Goal: Task Accomplishment & Management: Complete application form

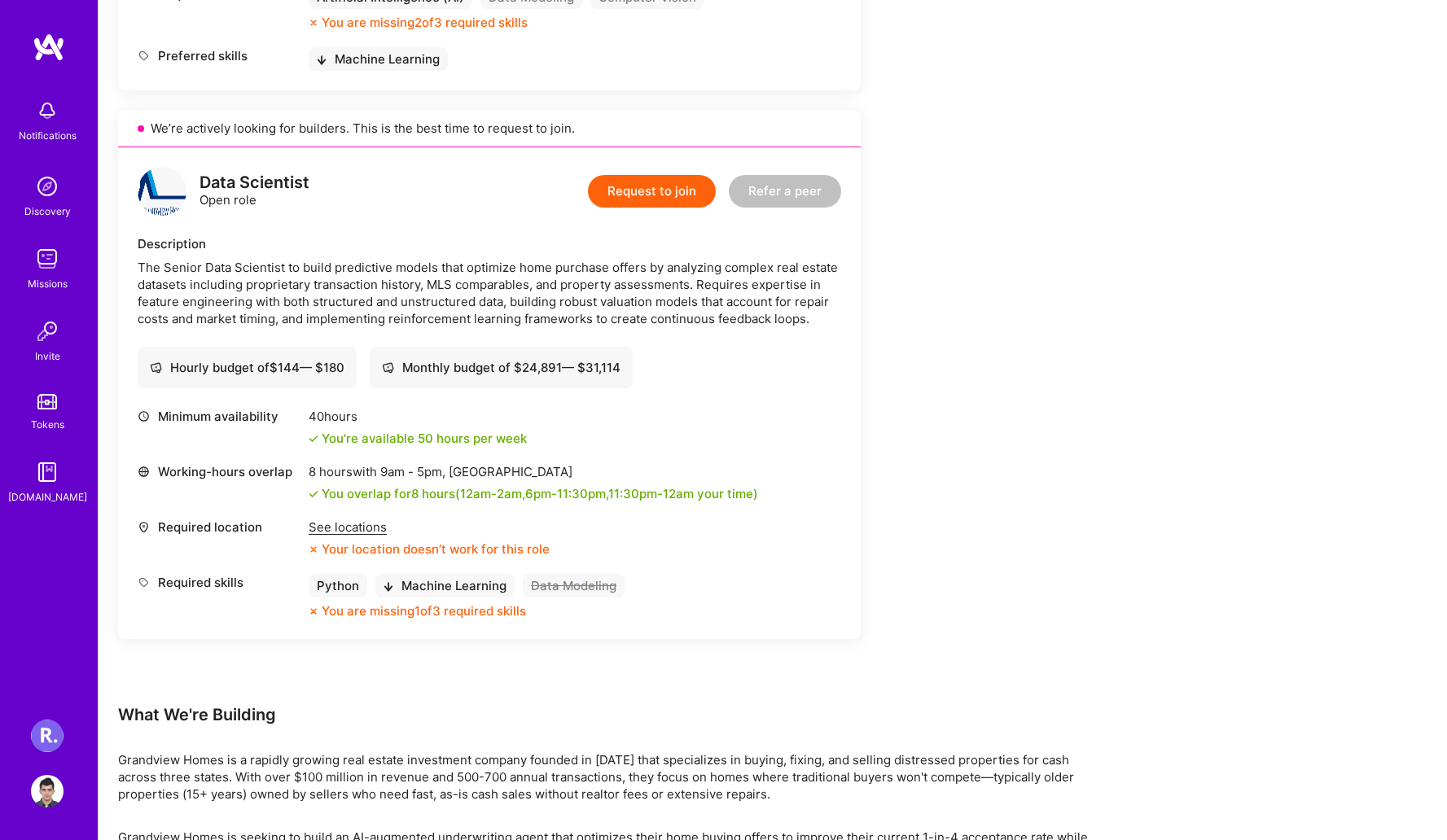
scroll to position [845, 0]
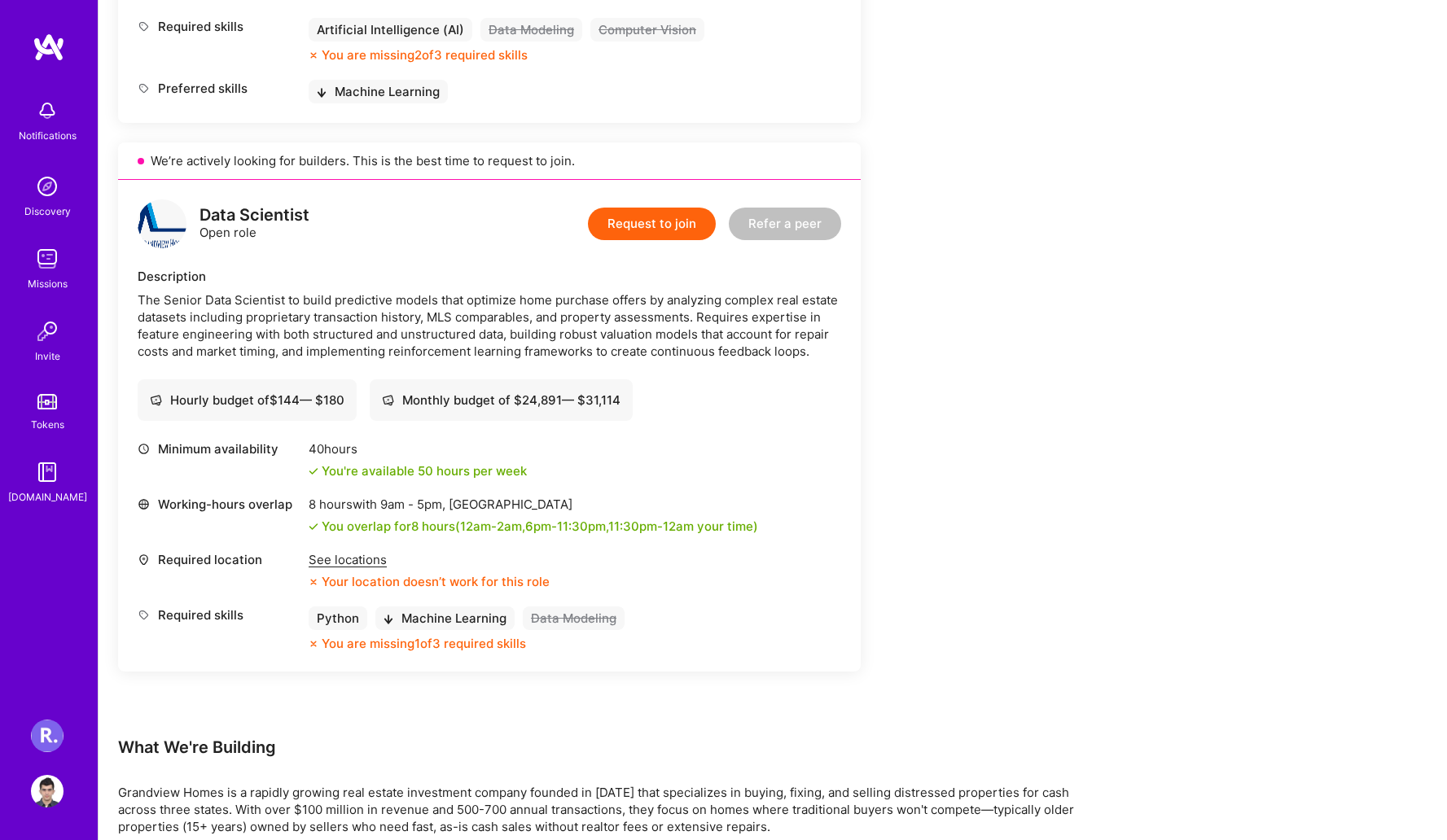
click at [36, 277] on div "Missions" at bounding box center [47, 284] width 39 height 17
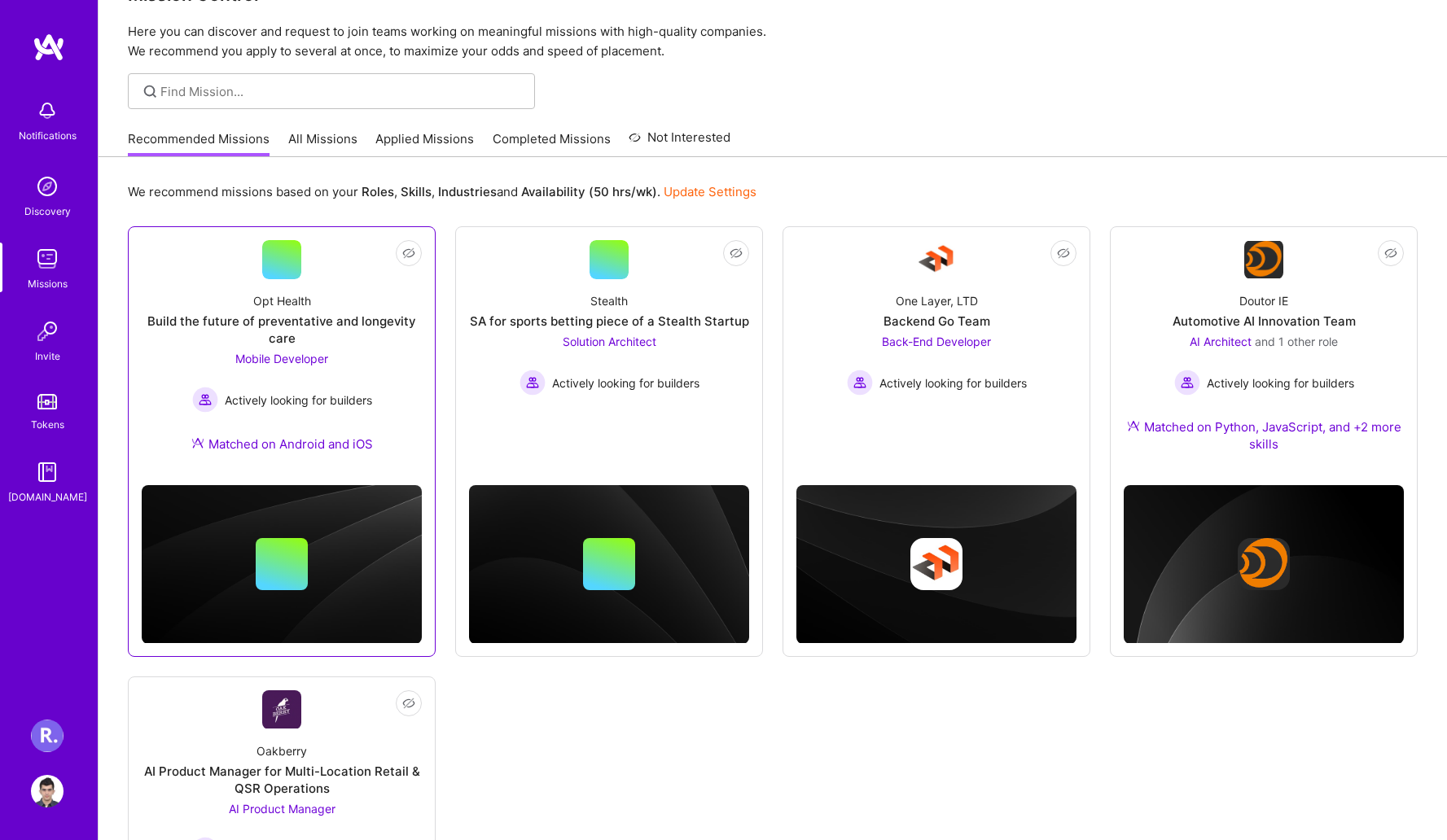
scroll to position [353, 0]
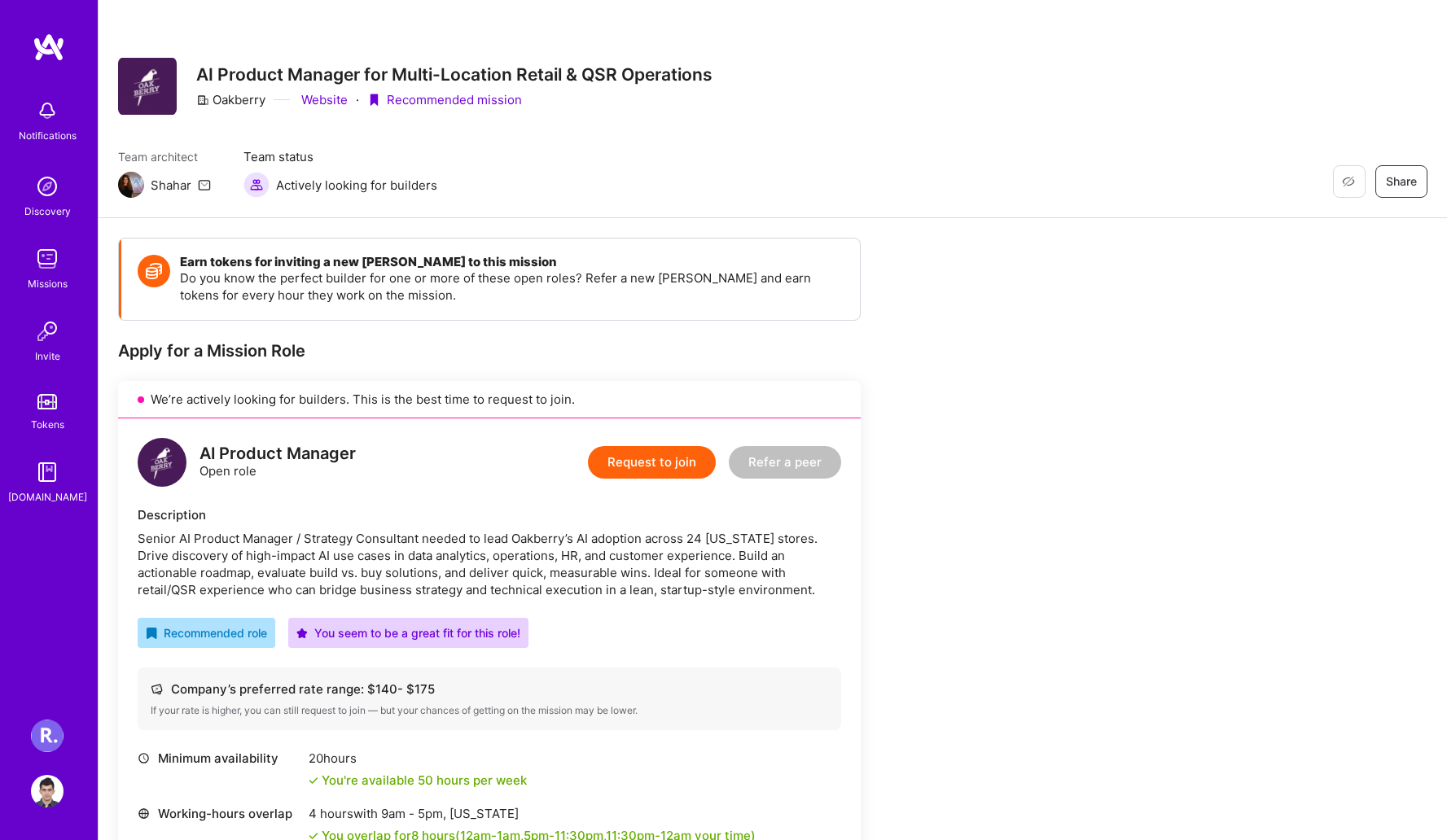
scroll to position [357, 0]
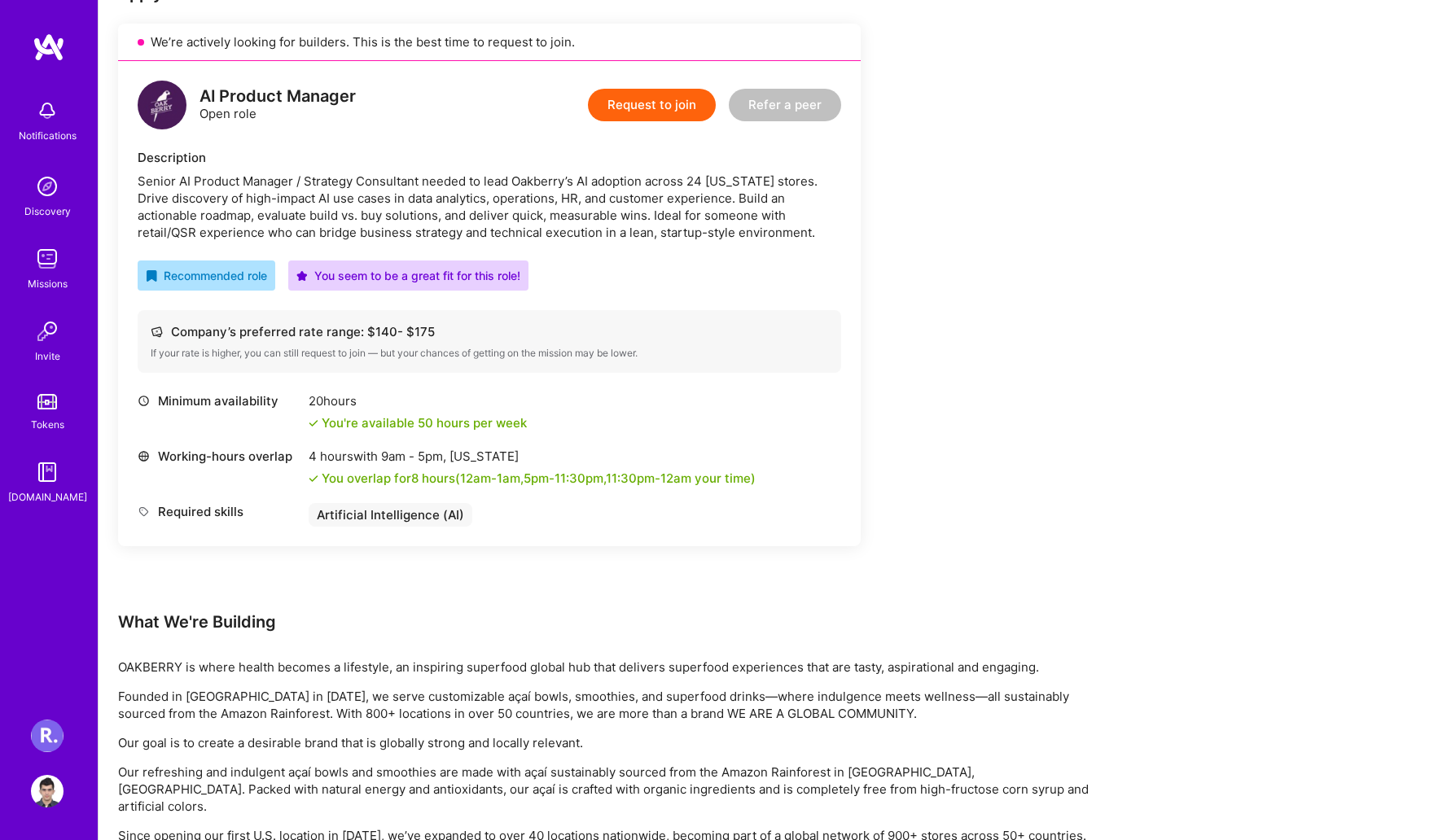
click at [656, 111] on button "Request to join" at bounding box center [652, 104] width 128 height 33
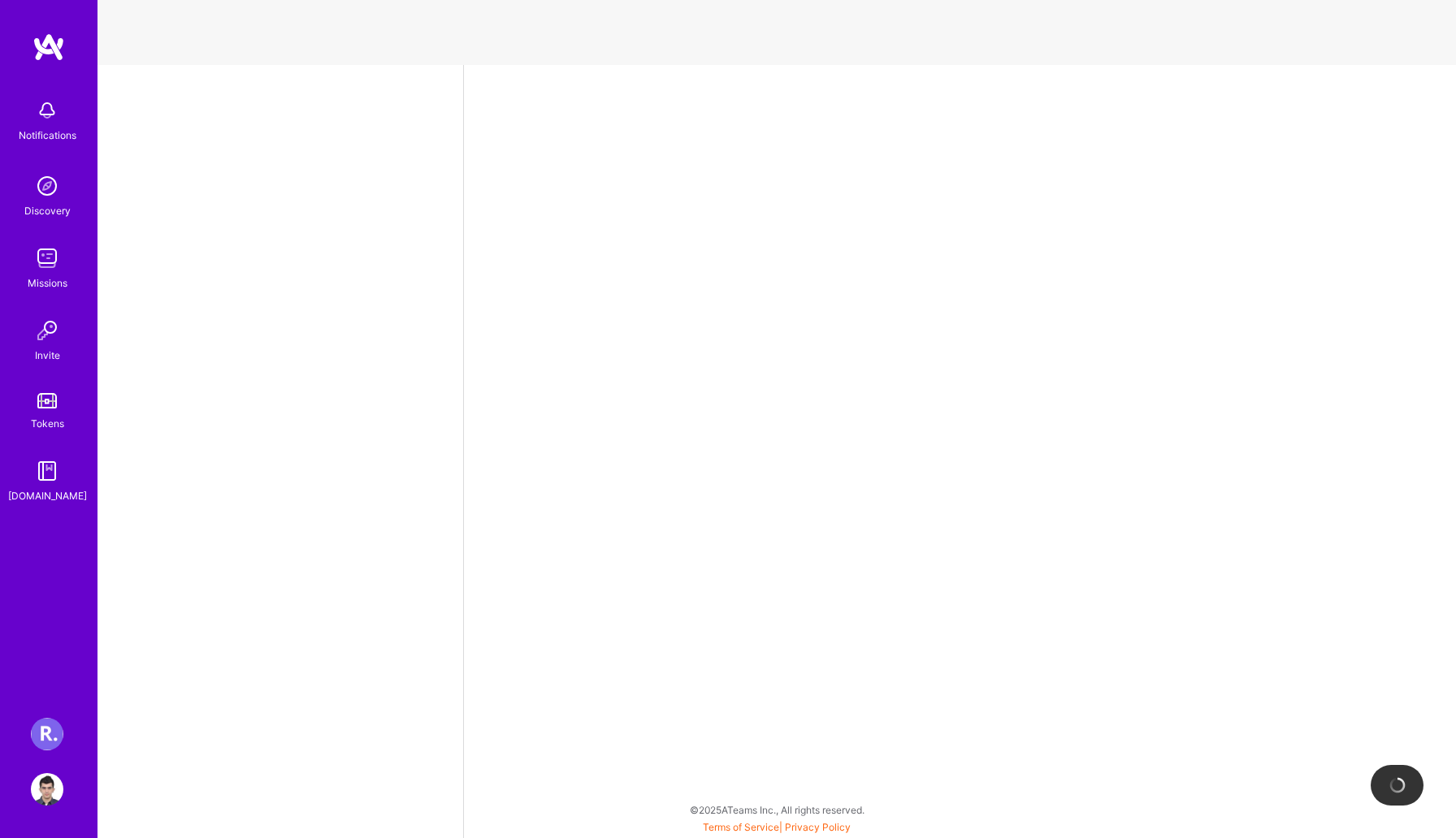
select select "AE"
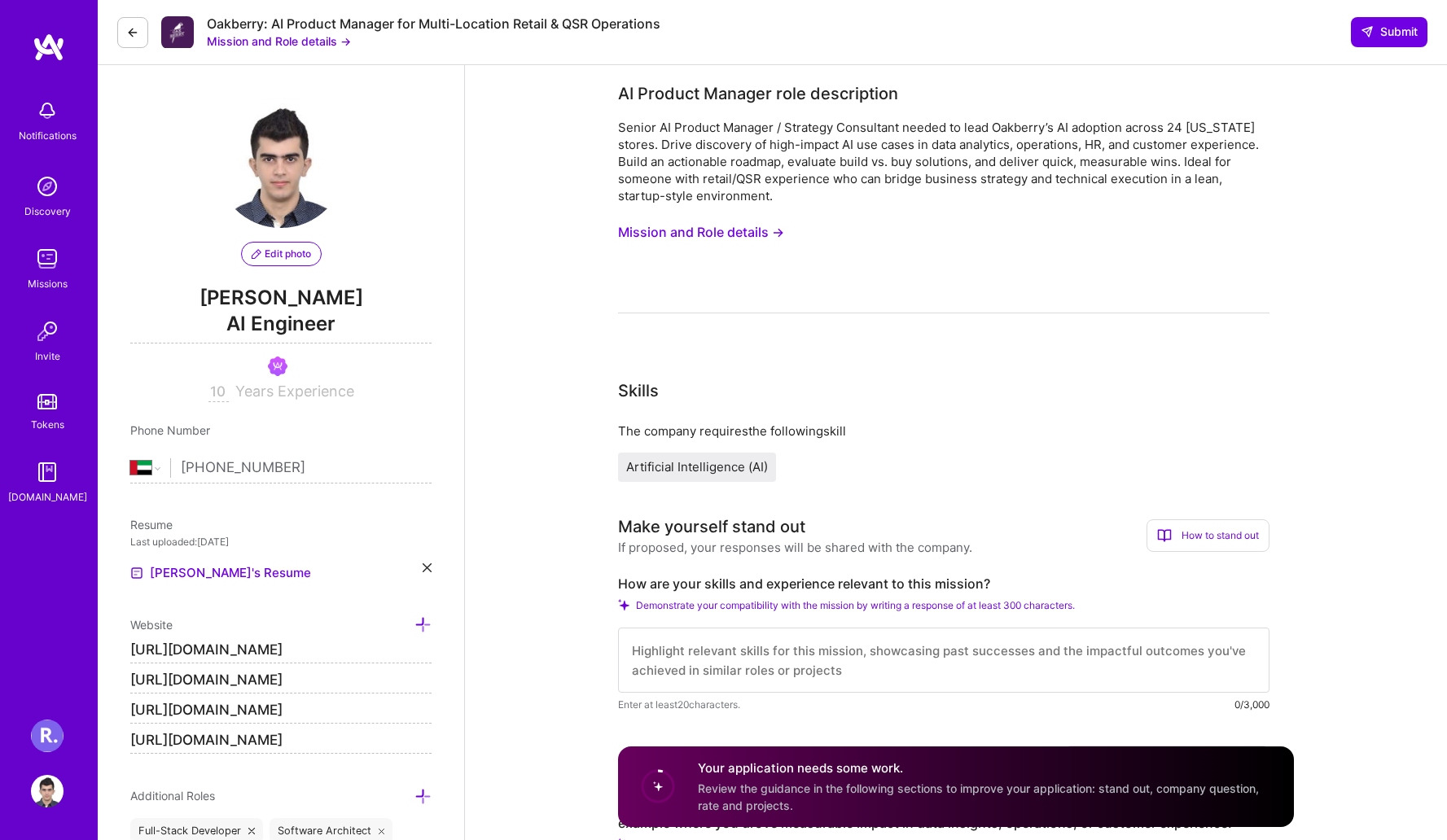
click at [746, 228] on button "Mission and Role details →" at bounding box center [701, 232] width 166 height 30
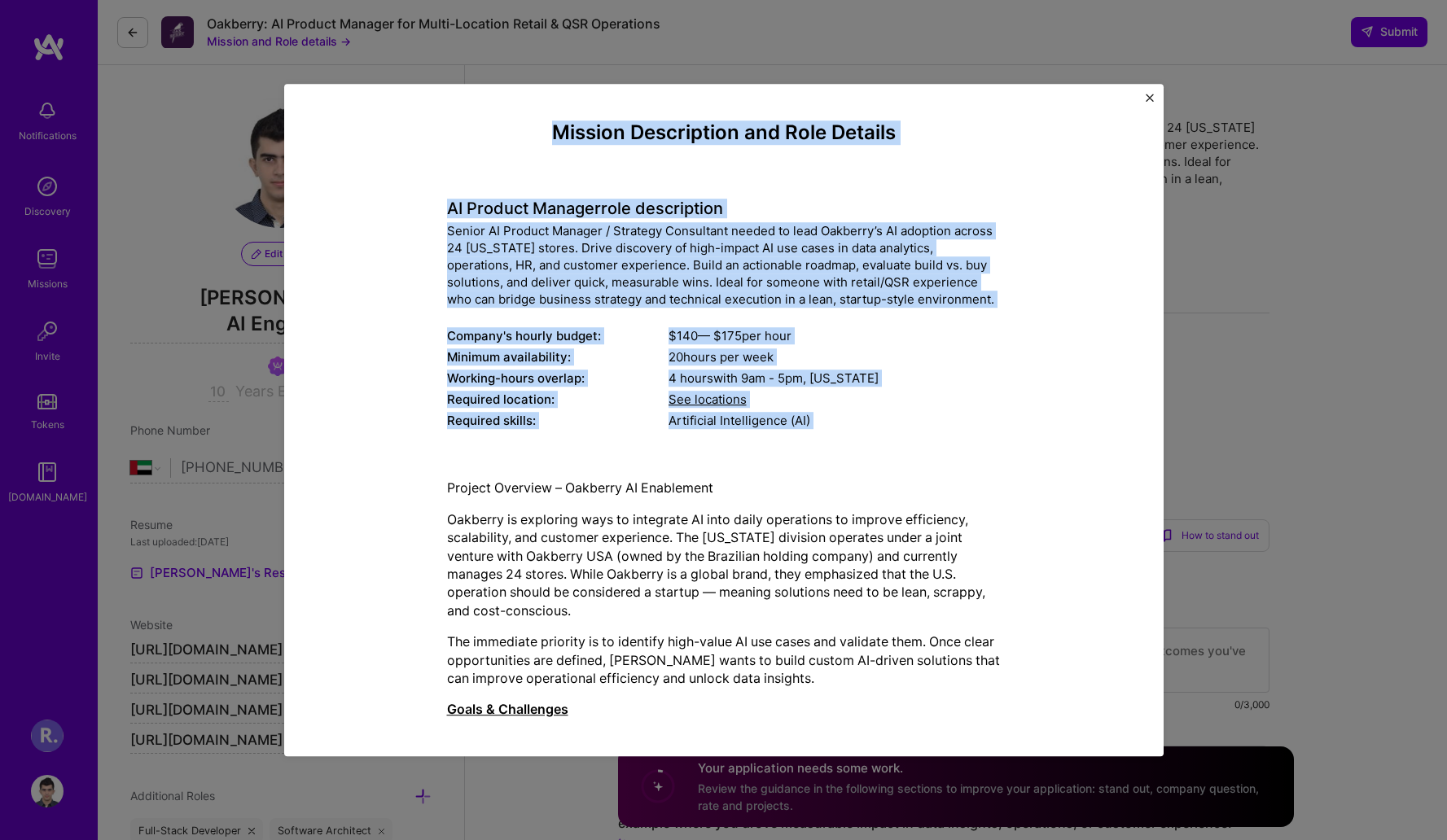
drag, startPoint x: 504, startPoint y: 131, endPoint x: 829, endPoint y: 559, distance: 537.4
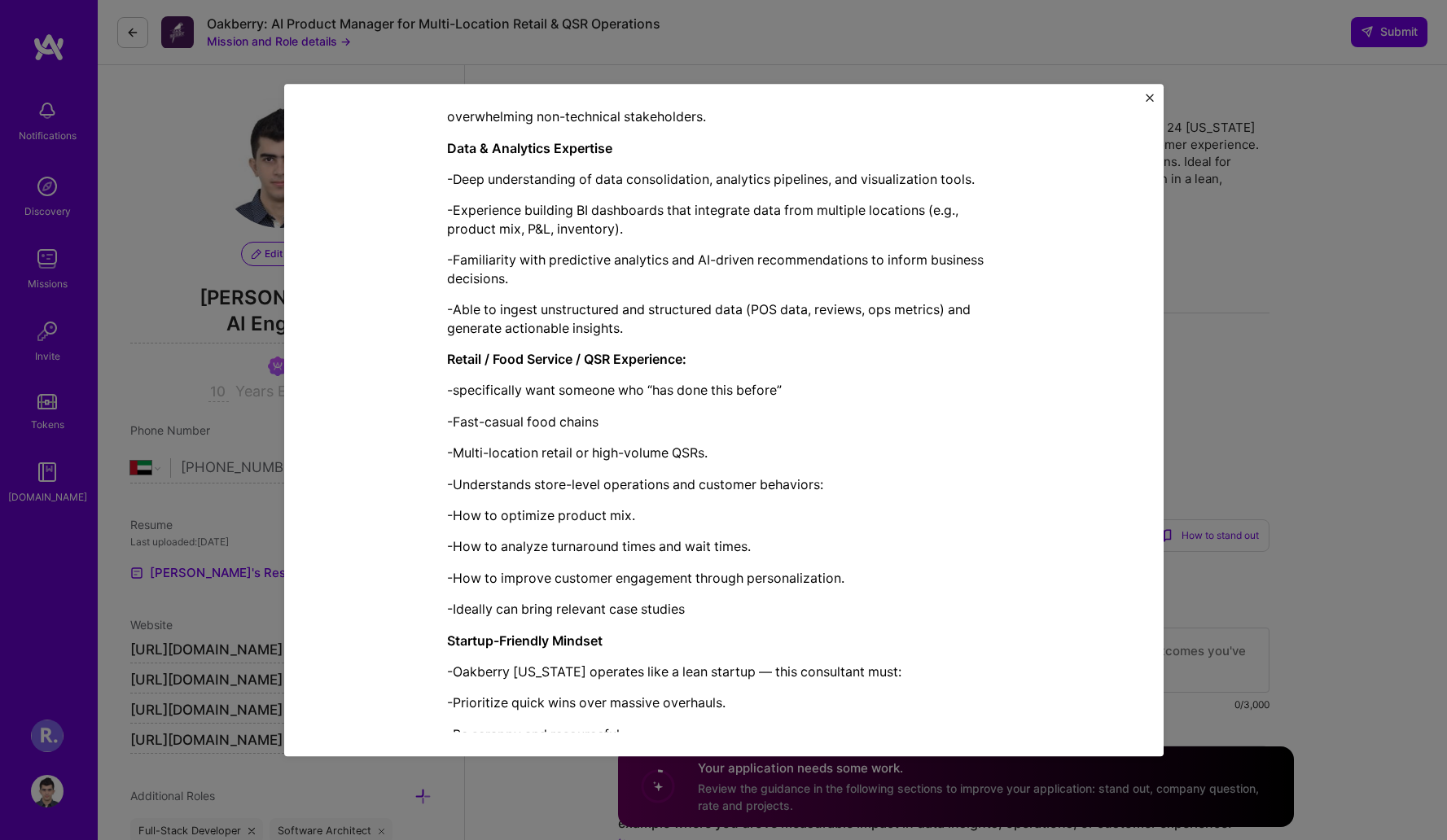
scroll to position [1634, 0]
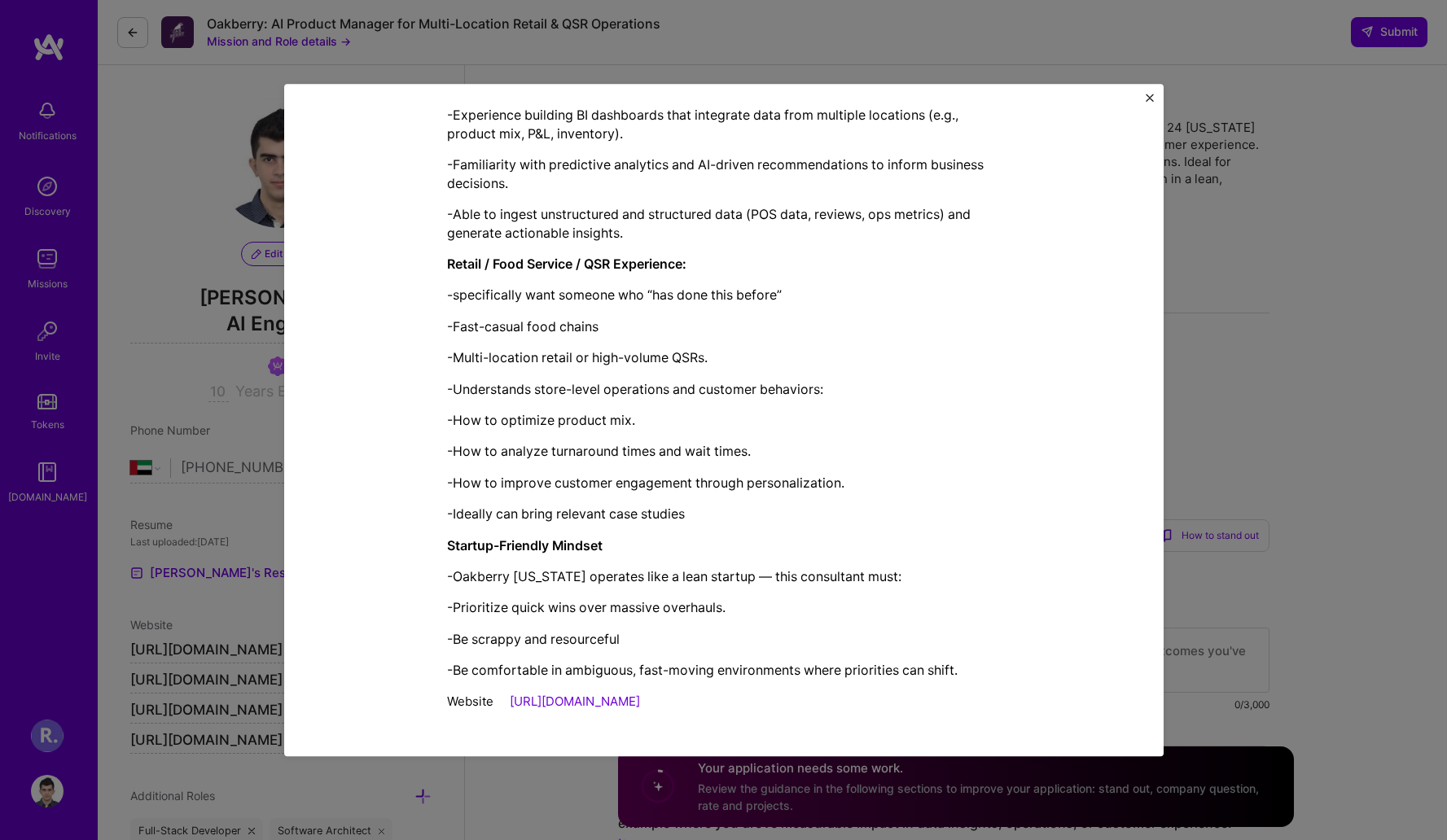
click at [785, 706] on div "Website [URL][DOMAIN_NAME]" at bounding box center [724, 701] width 553 height 17
copy div "Loremip Dolorsitame con Adip Elitsed DO Eiusmod Tempori utla etdoloremag Aliqua…"
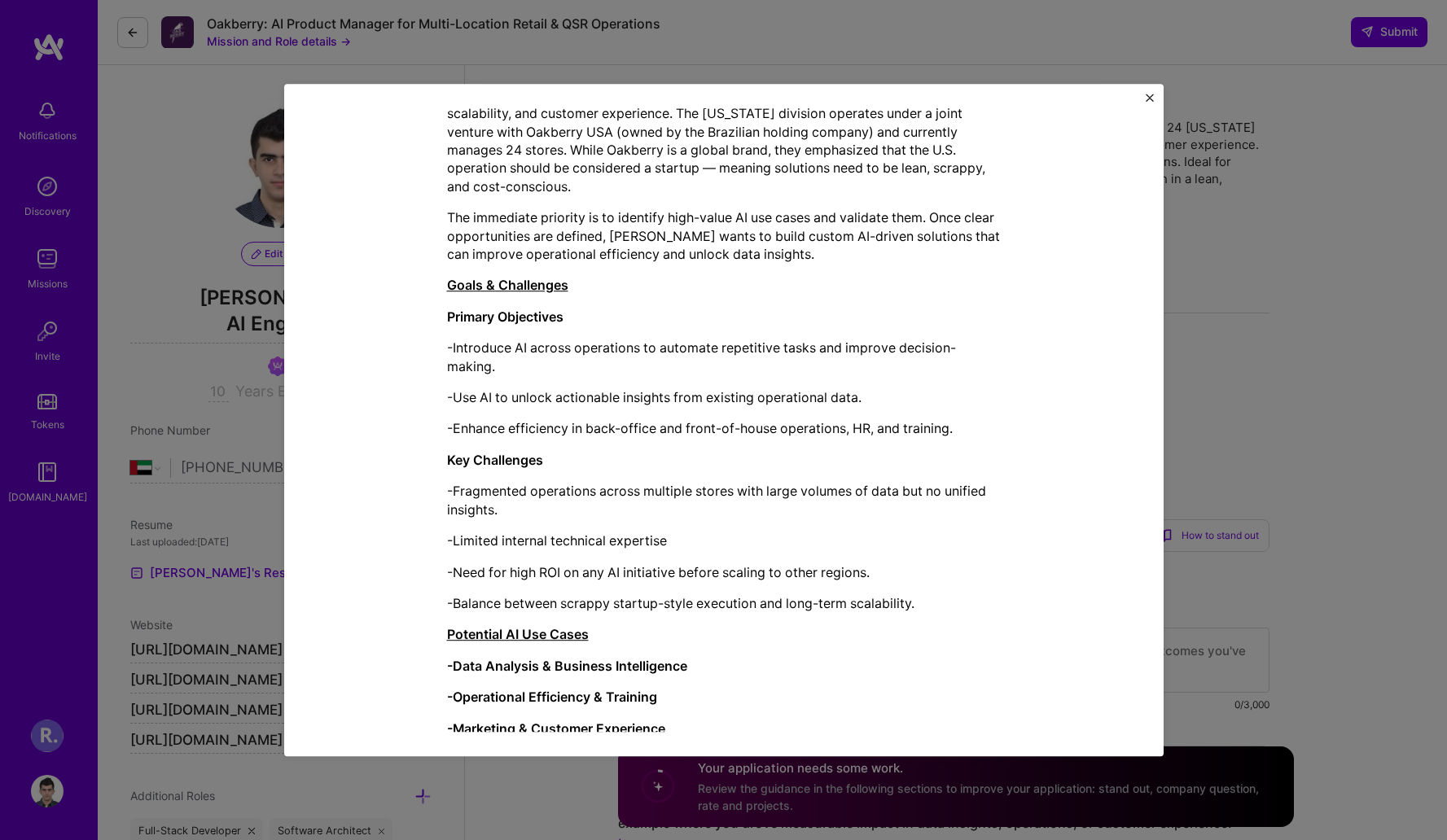
scroll to position [0, 0]
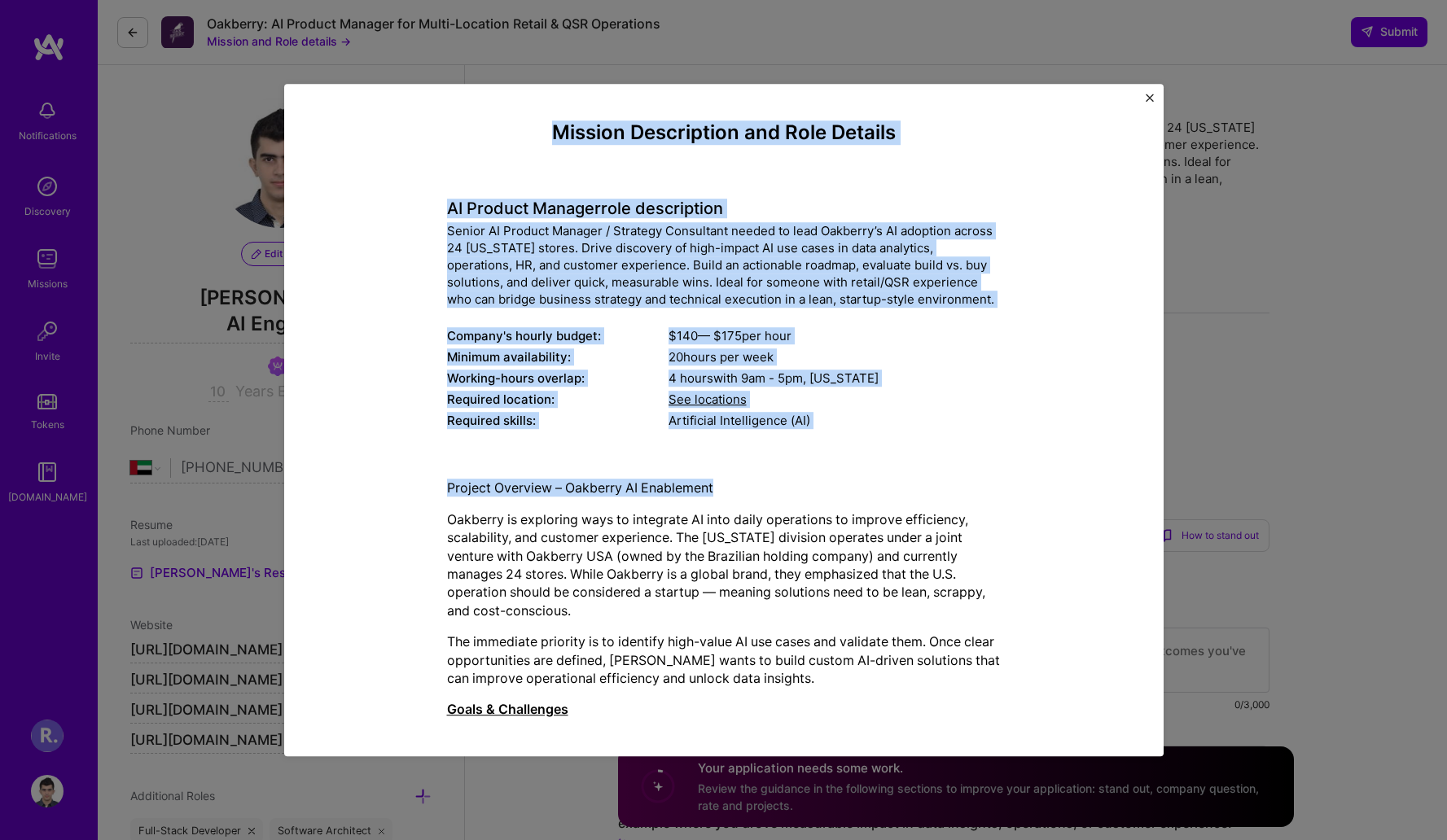
click at [448, 208] on h4 "AI Product Manager role description" at bounding box center [724, 209] width 553 height 20
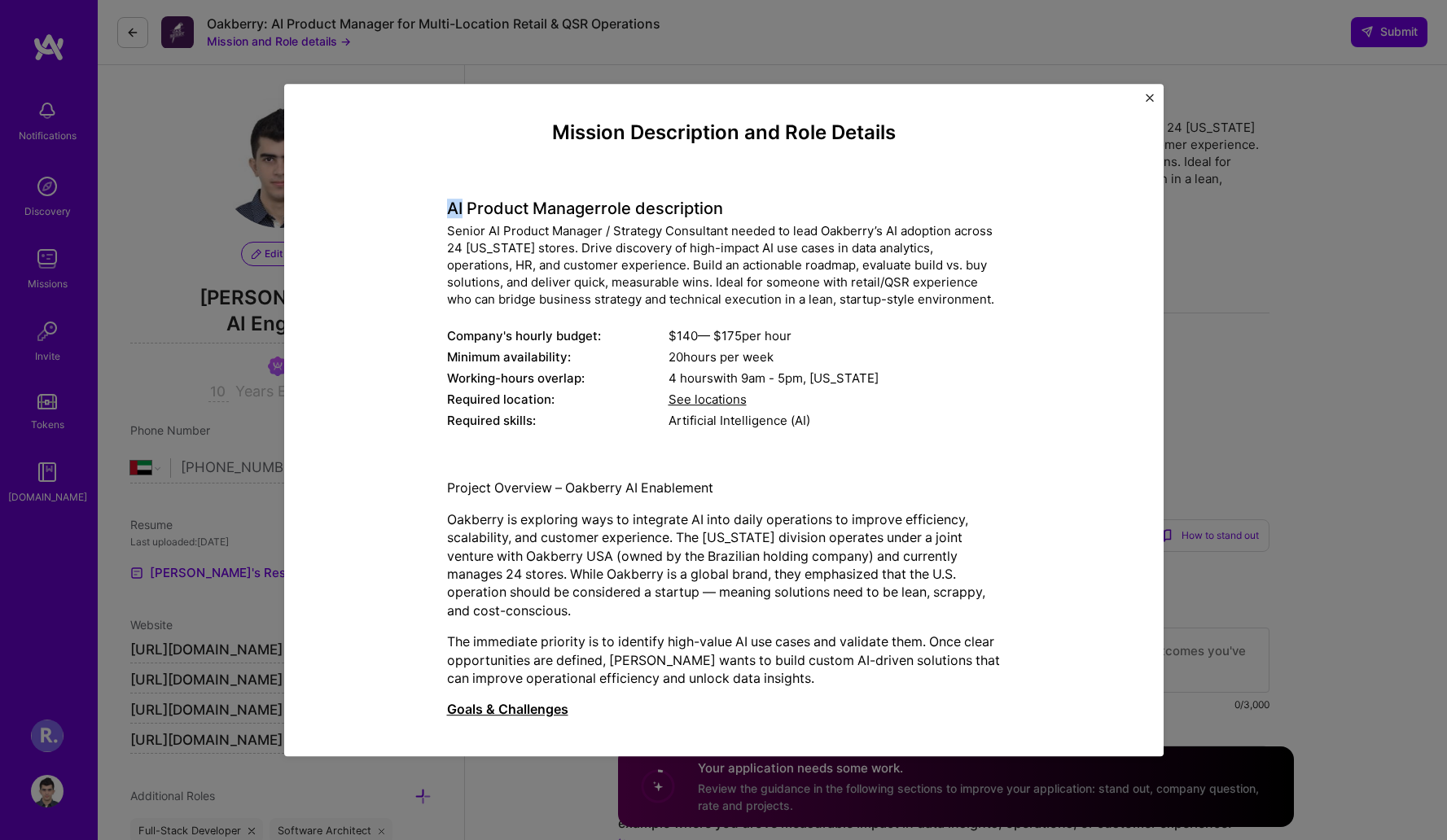
click at [448, 208] on h4 "AI Product Manager role description" at bounding box center [724, 209] width 553 height 20
drag, startPoint x: 510, startPoint y: 209, endPoint x: 552, endPoint y: 210, distance: 42.0
click at [552, 210] on h4 "AI Product Manager role description" at bounding box center [724, 209] width 553 height 20
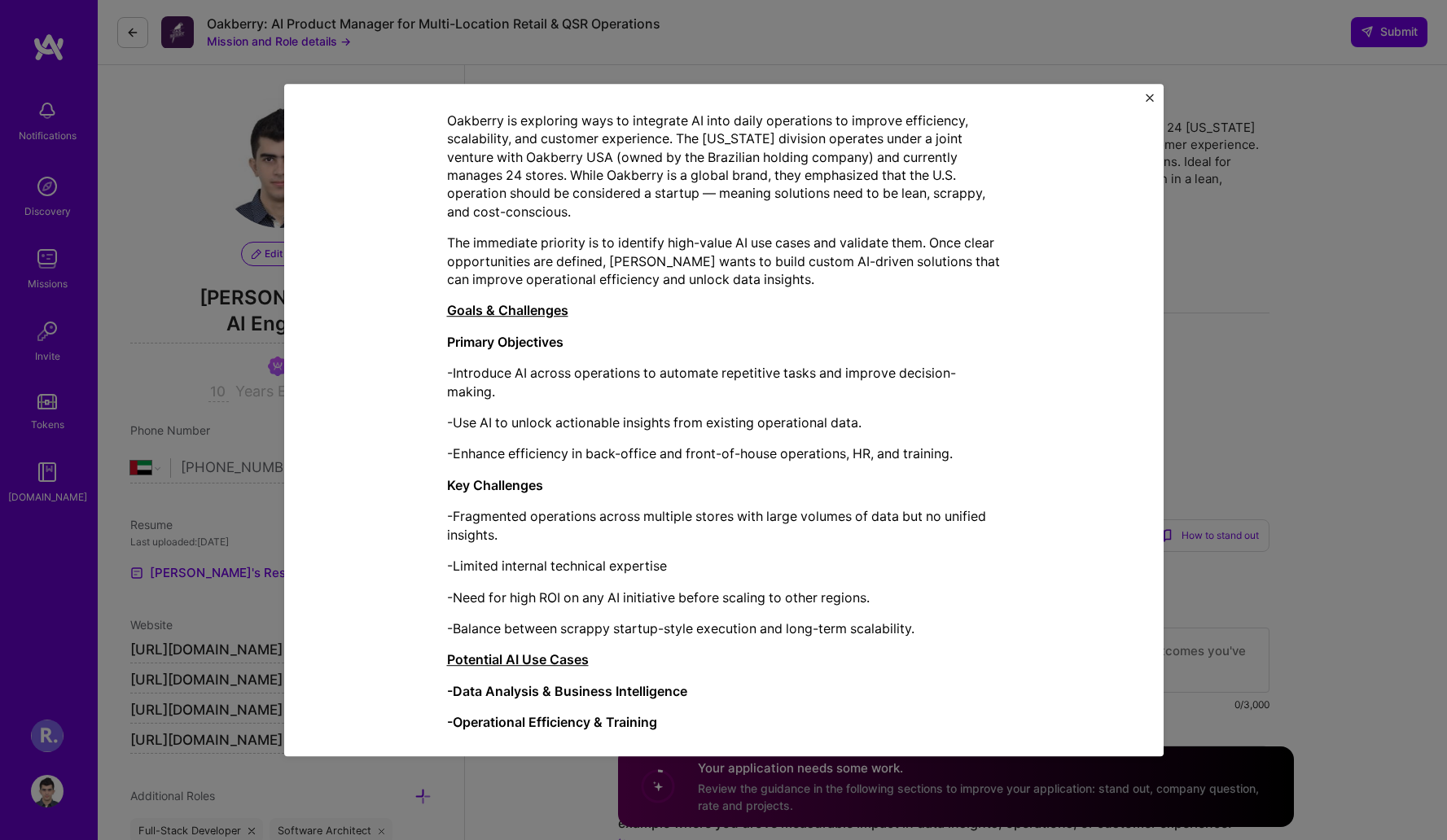
scroll to position [117, 0]
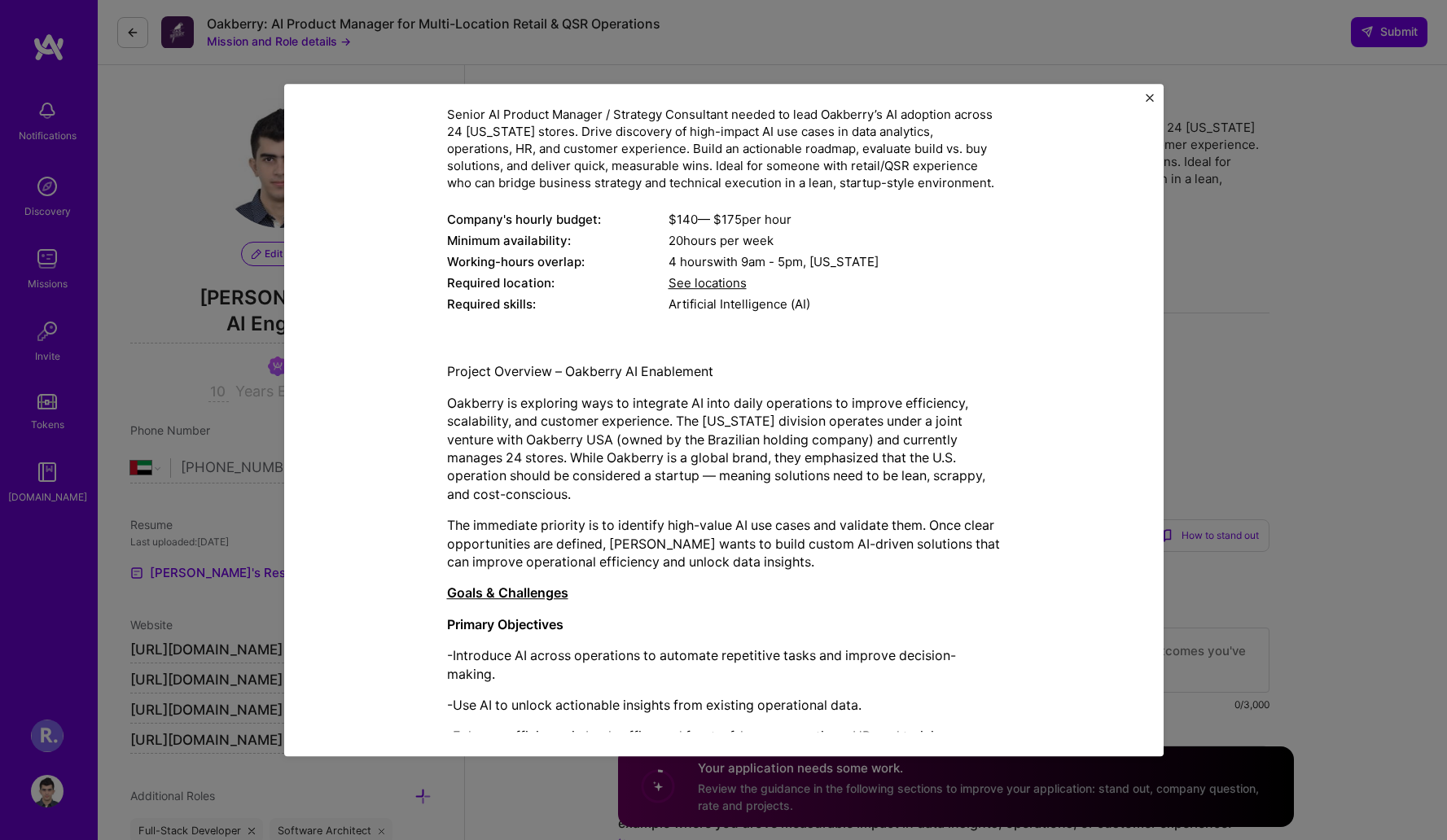
click at [1152, 99] on img "Close" at bounding box center [1149, 98] width 8 height 8
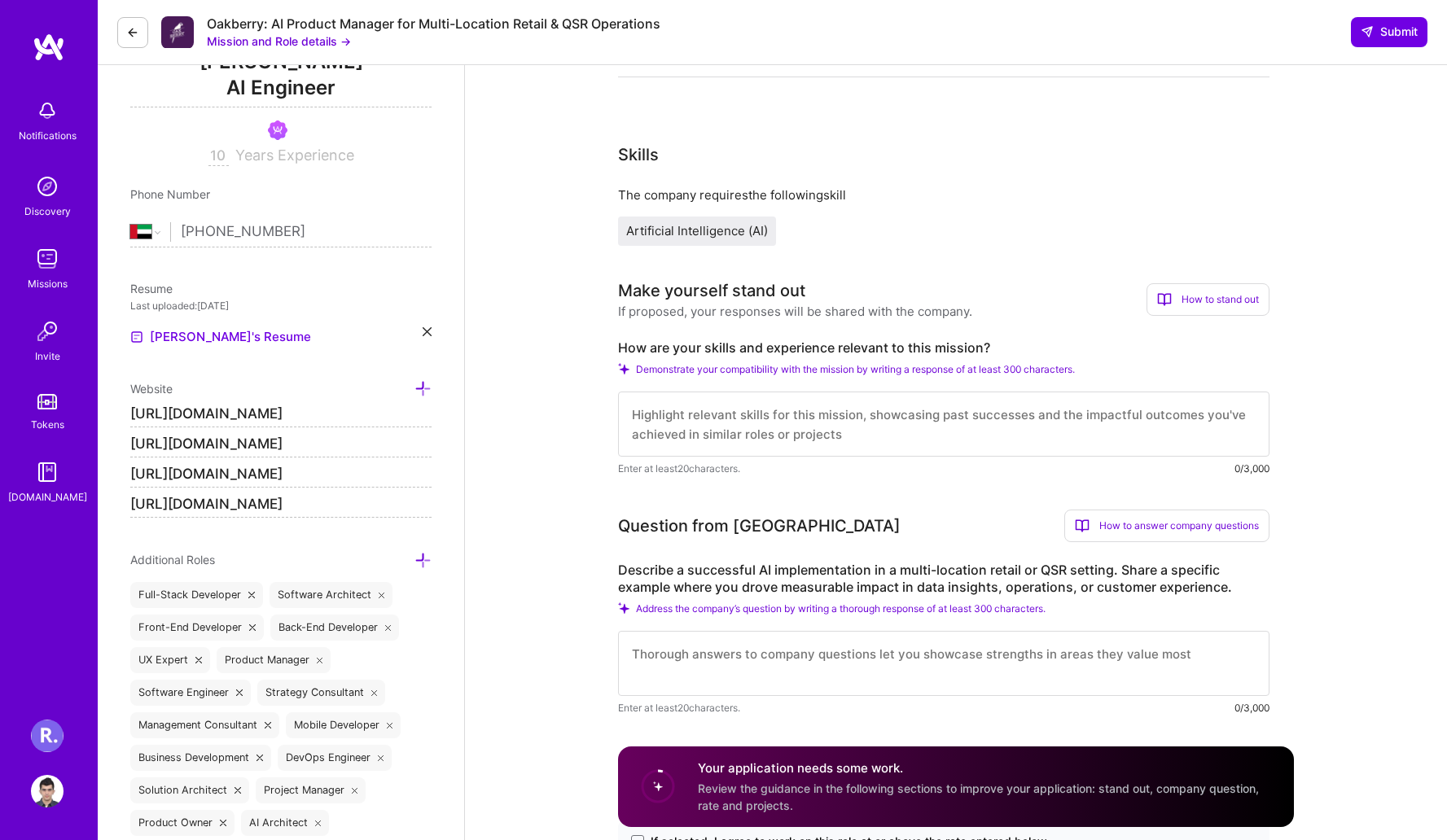
scroll to position [320, 0]
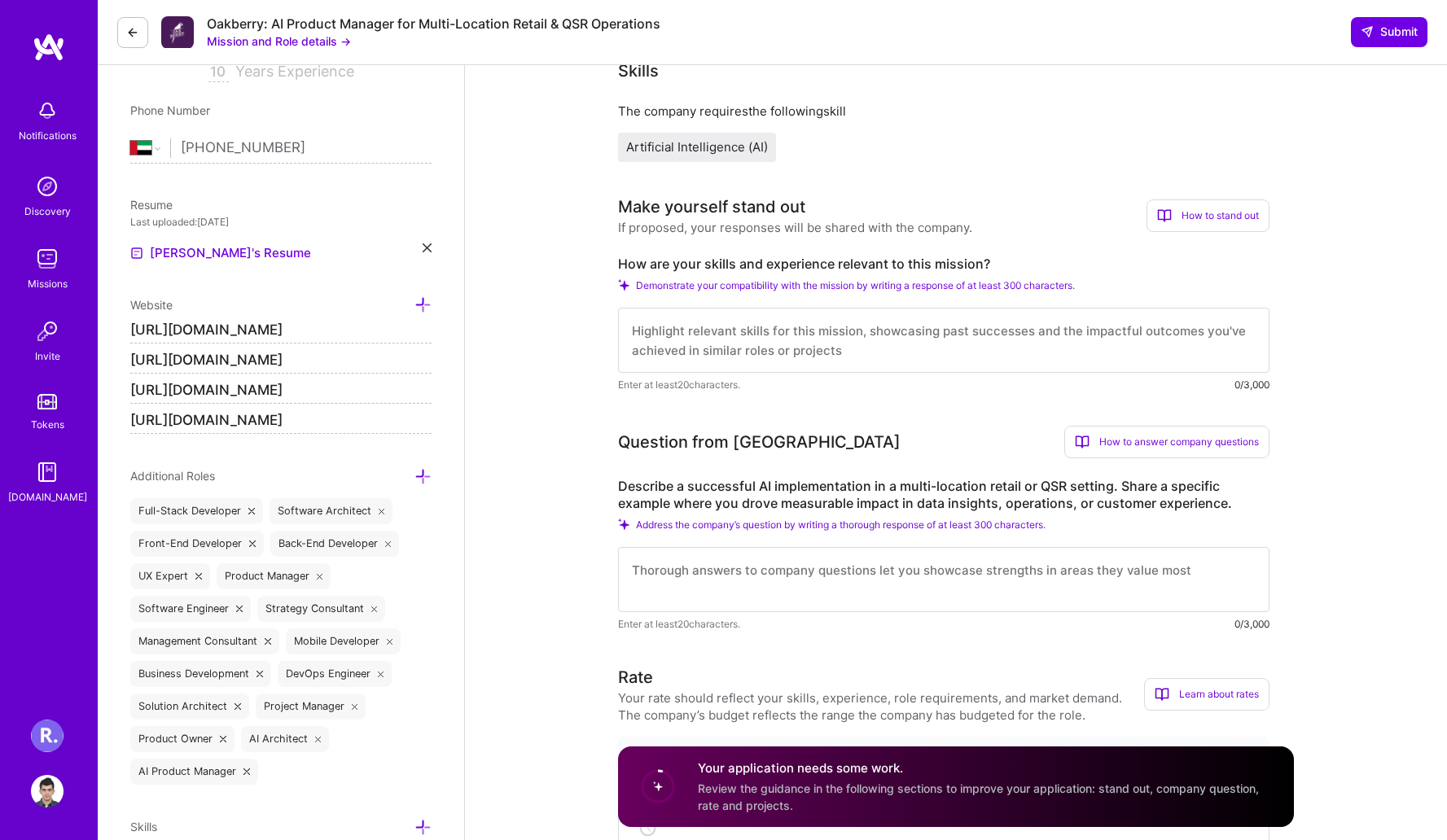
click at [857, 336] on textarea at bounding box center [943, 340] width 651 height 65
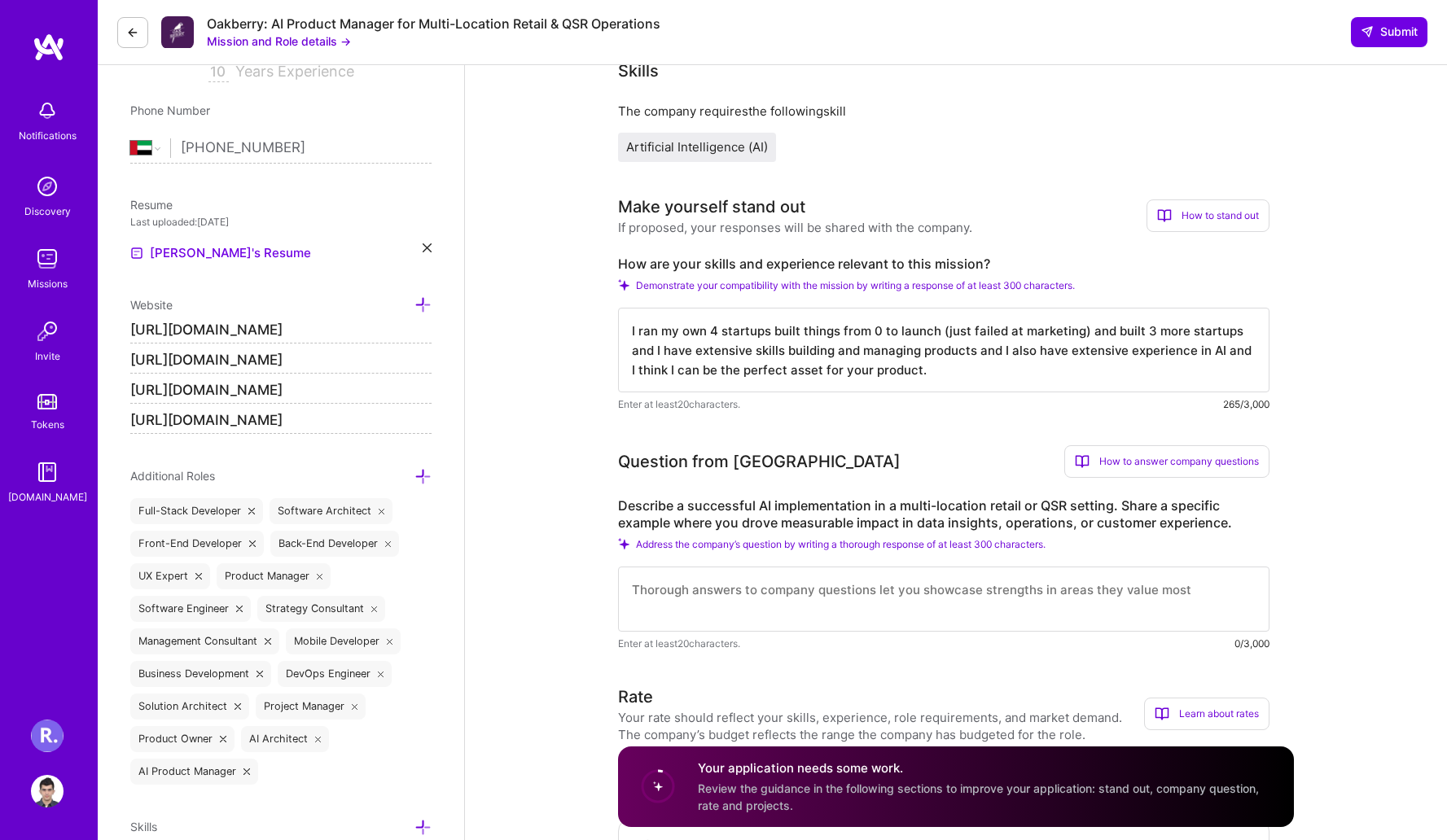
type textarea "I ran my own 4 startups built things from 0 to launch (just failed at marketing…"
click at [755, 597] on textarea at bounding box center [943, 599] width 651 height 65
paste textarea "• At [DOMAIN_NAME], I architected an AI-powered medical assistant that records,…"
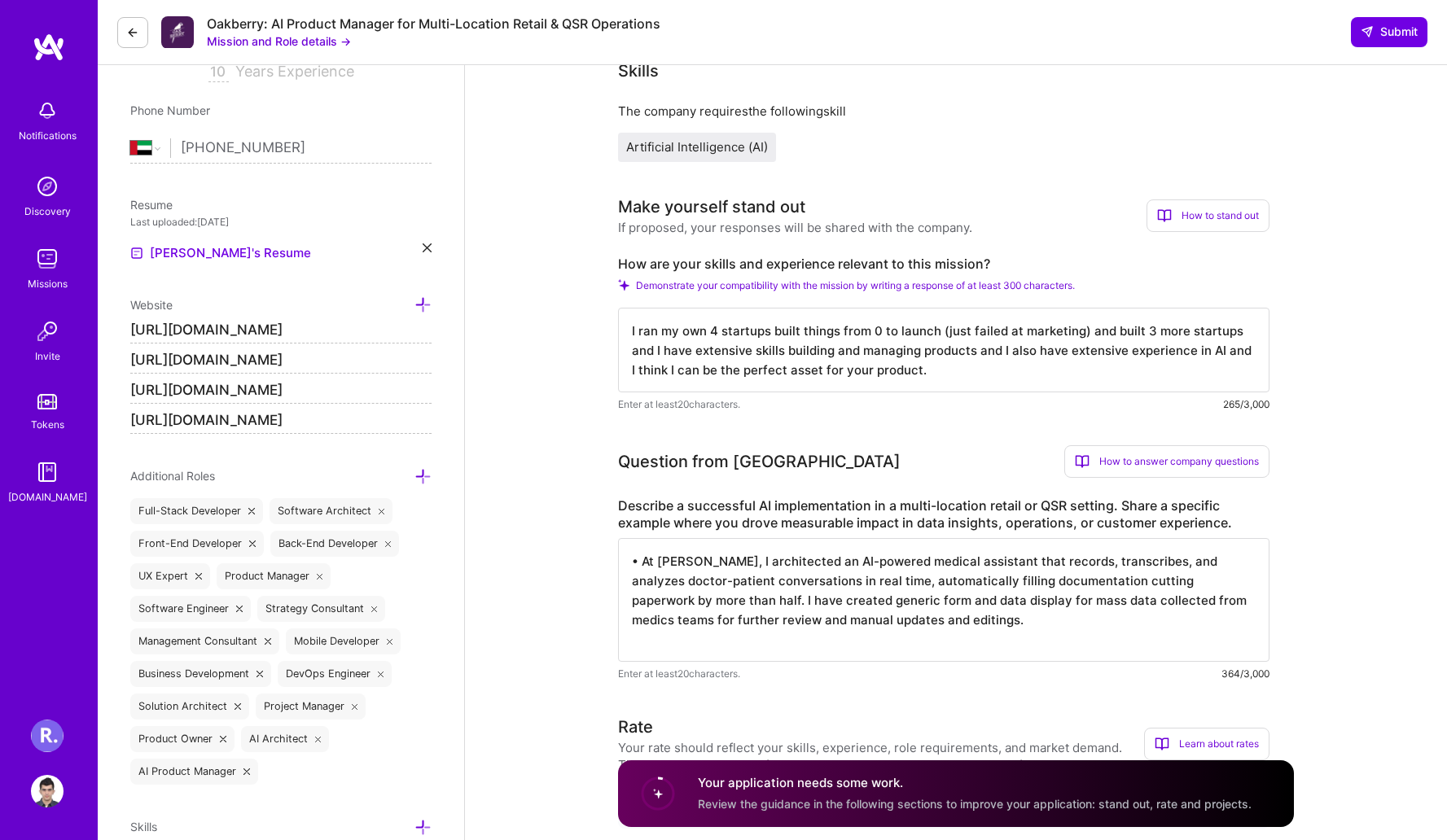
paste textarea "•"
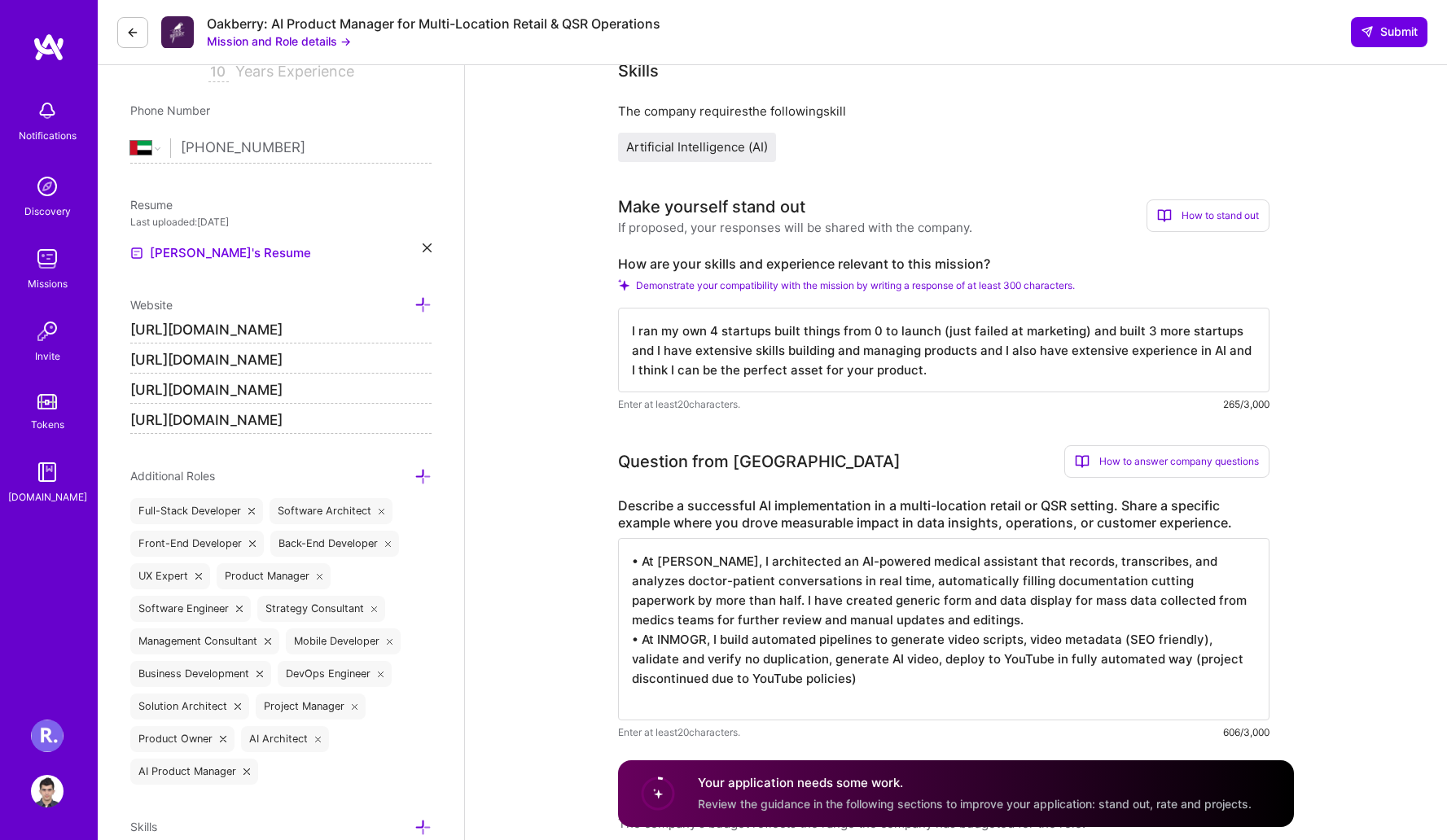
paste textarea "•"
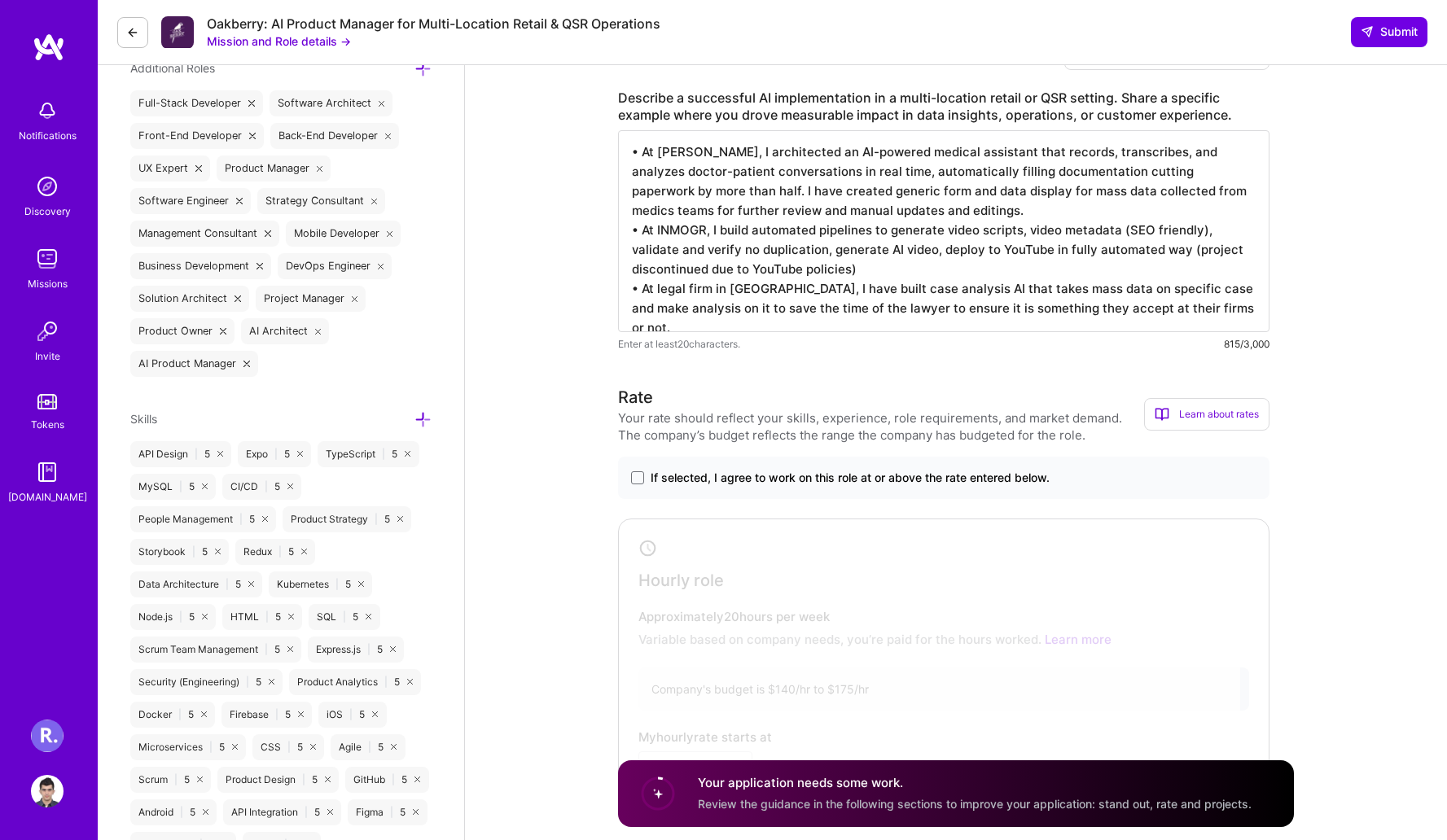
scroll to position [741, 0]
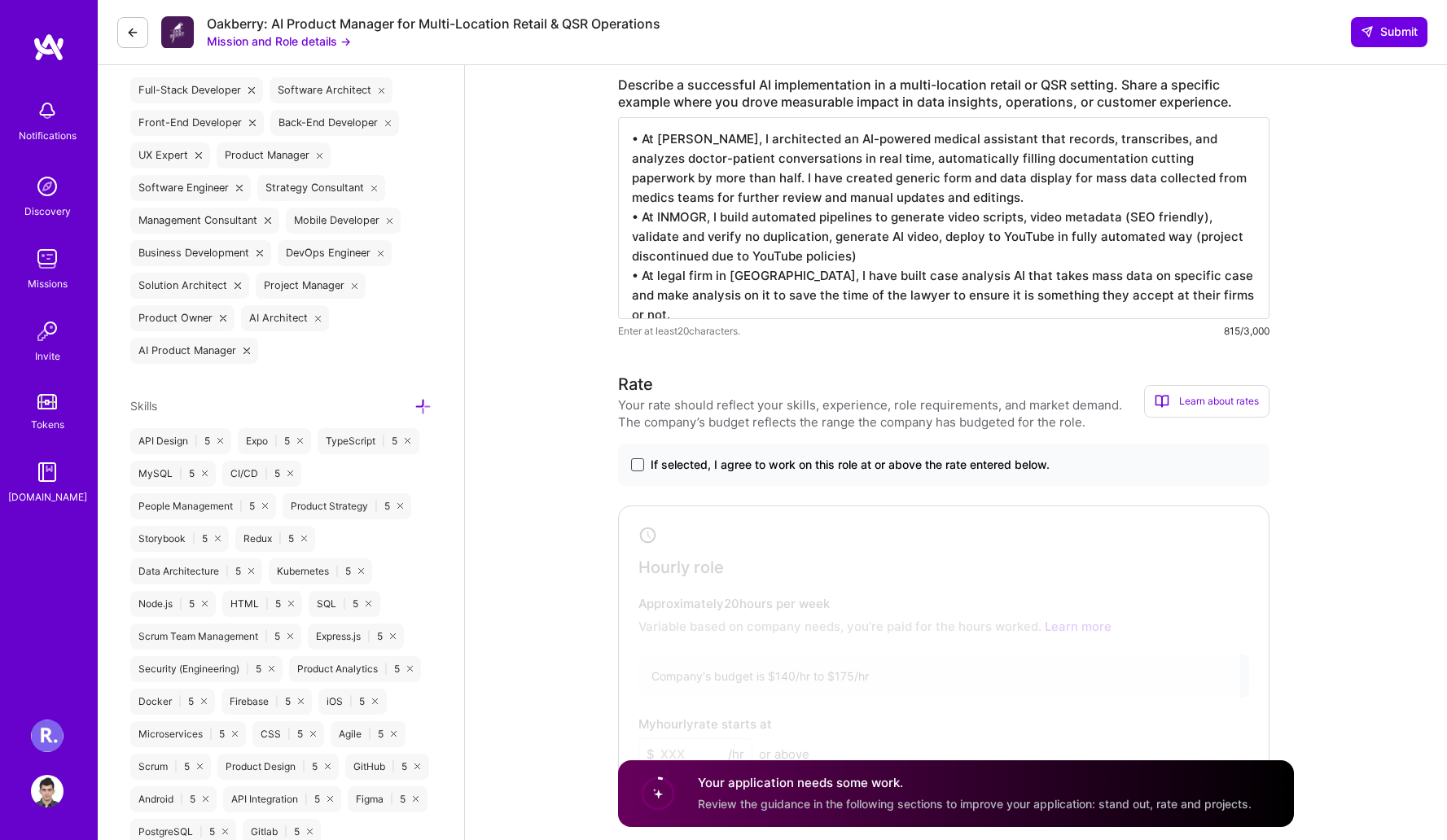
type textarea "• At [PERSON_NAME], I architected an AI-powered medical assistant that records,…"
click at [639, 469] on span at bounding box center [638, 465] width 13 height 13
click at [0, 0] on input "If selected, I agree to work on this role at or above the rate entered below." at bounding box center [0, 0] width 0 height 0
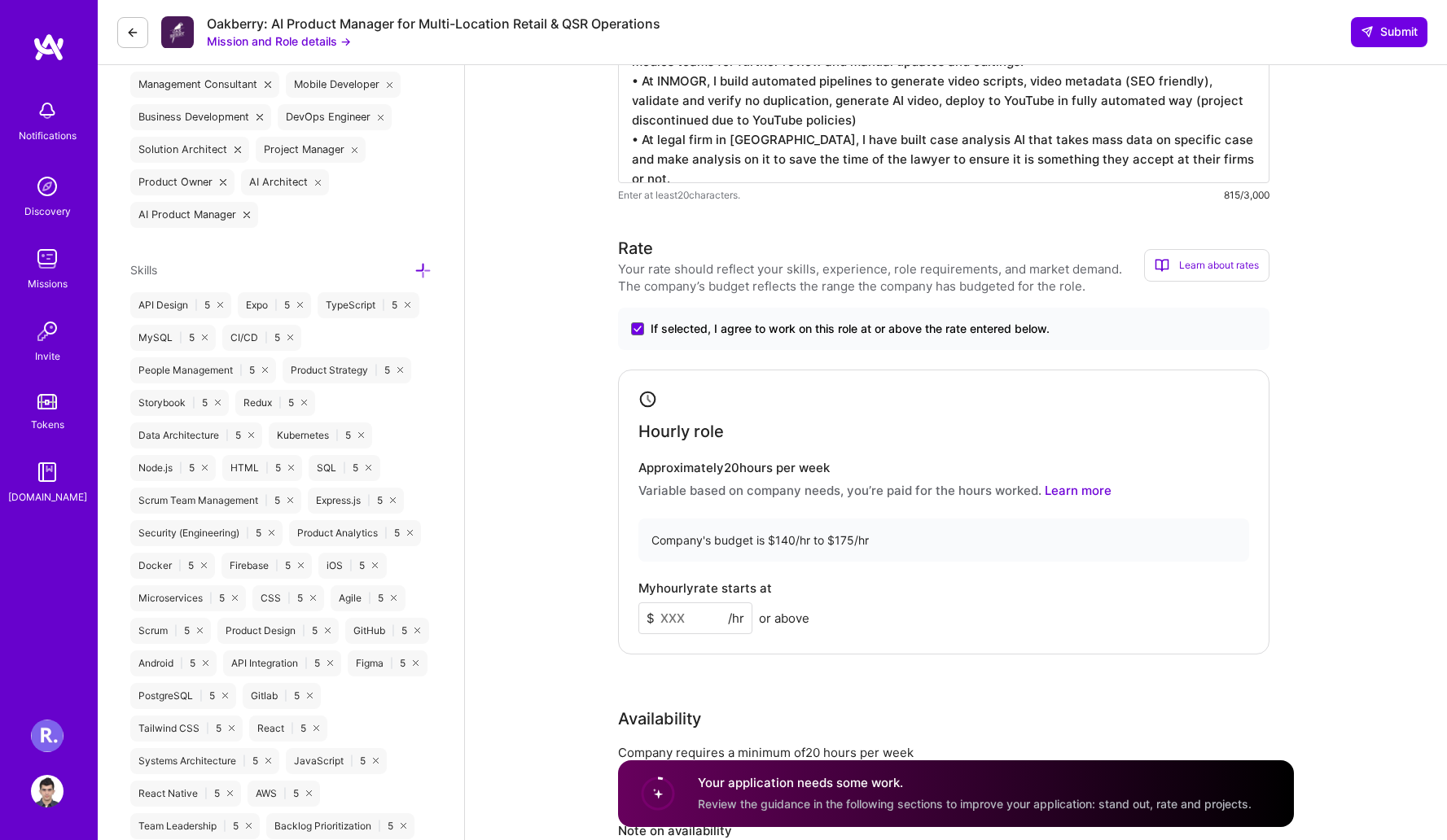
scroll to position [888, 0]
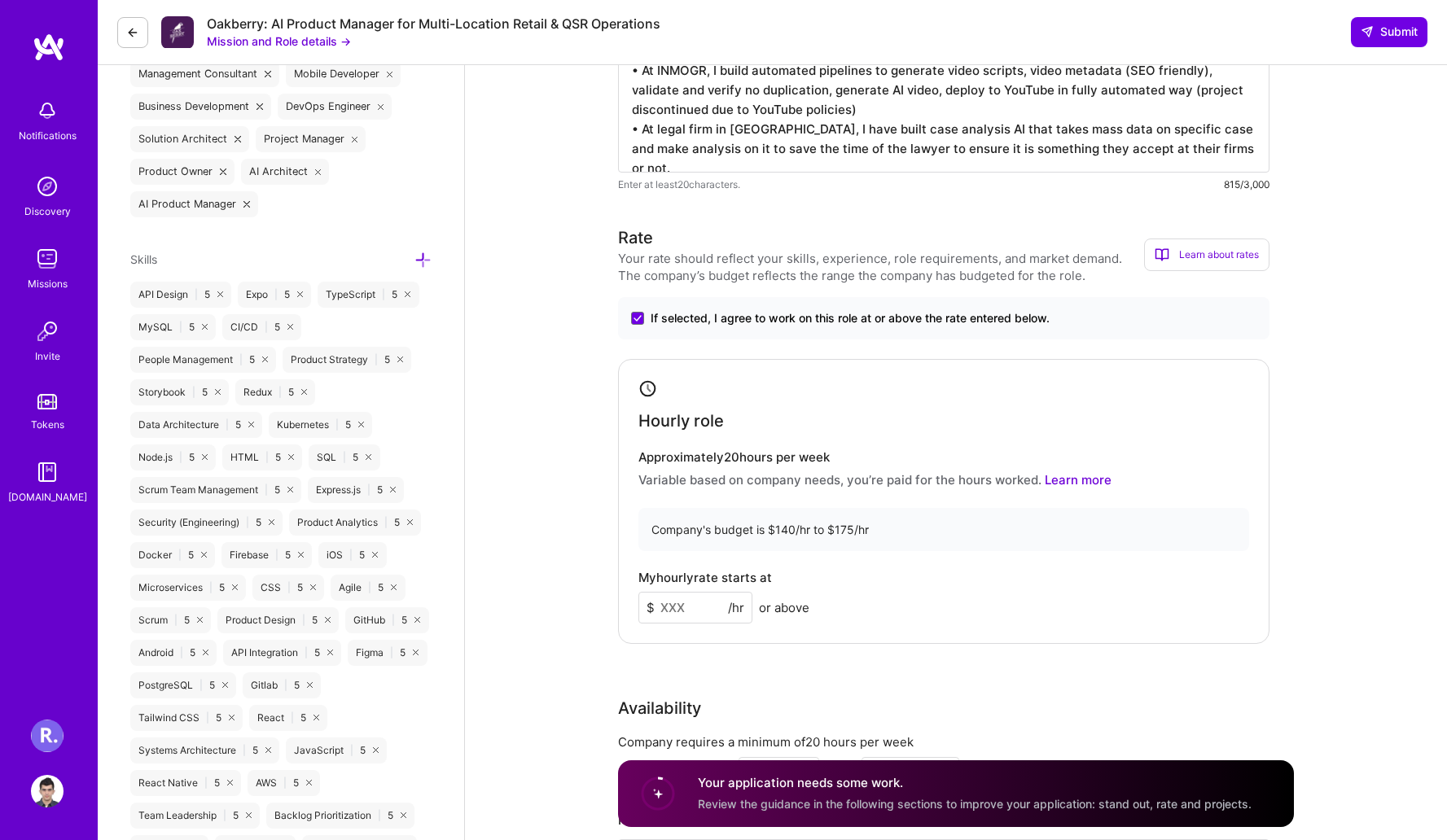
click at [699, 612] on input at bounding box center [694, 608] width 114 height 32
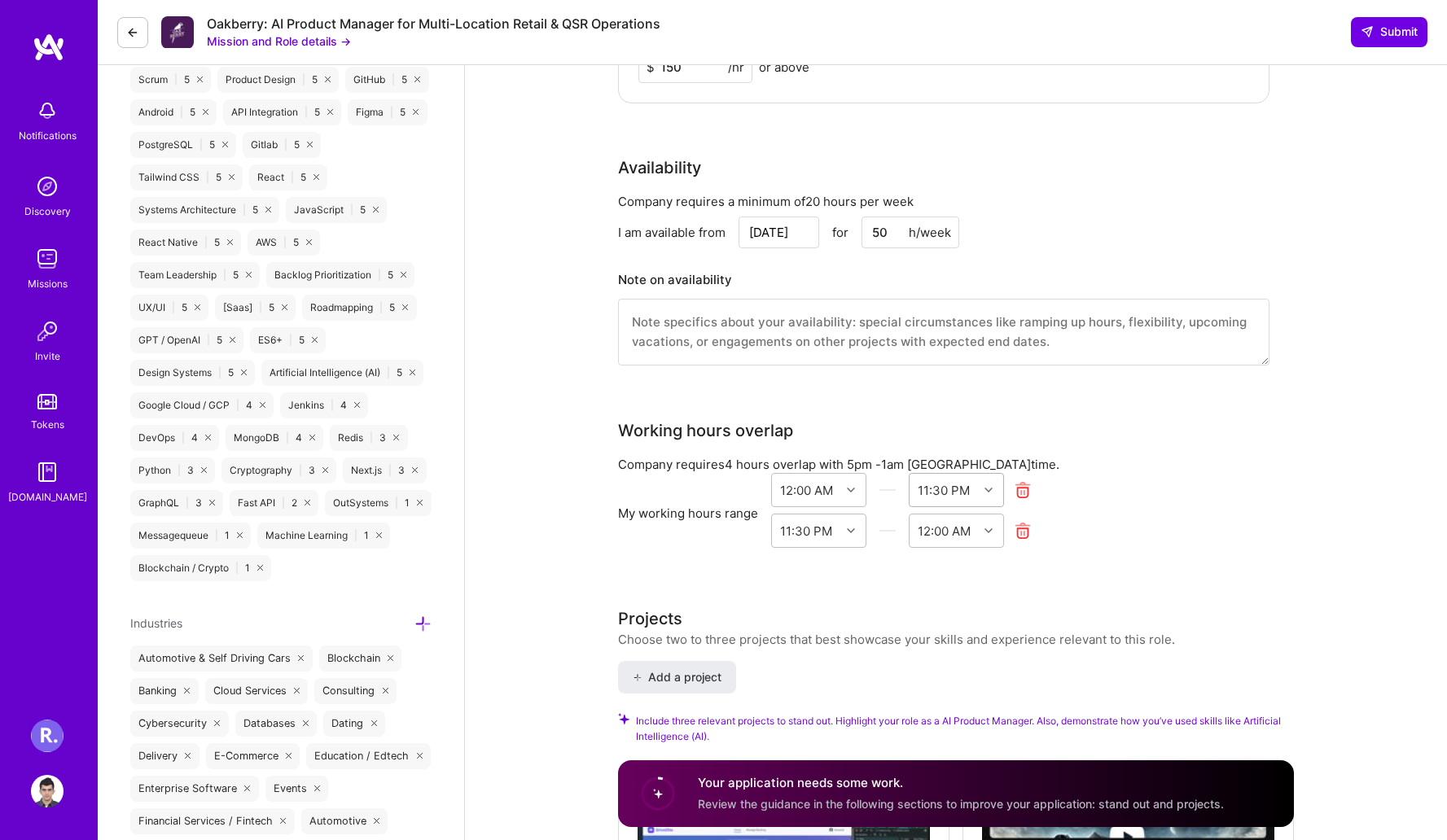
scroll to position [1463, 0]
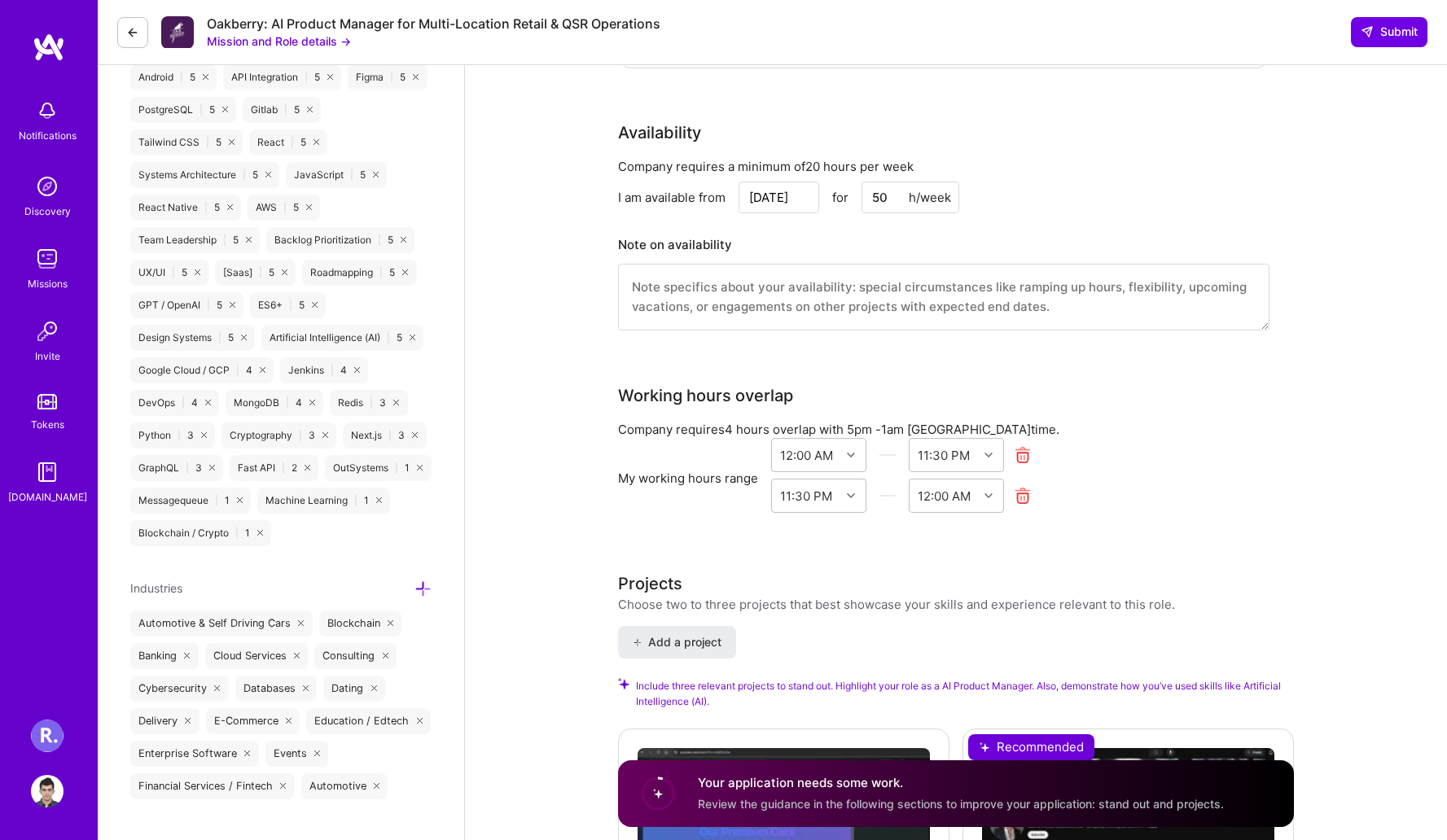
type input "150"
click at [840, 296] on textarea at bounding box center [943, 297] width 651 height 67
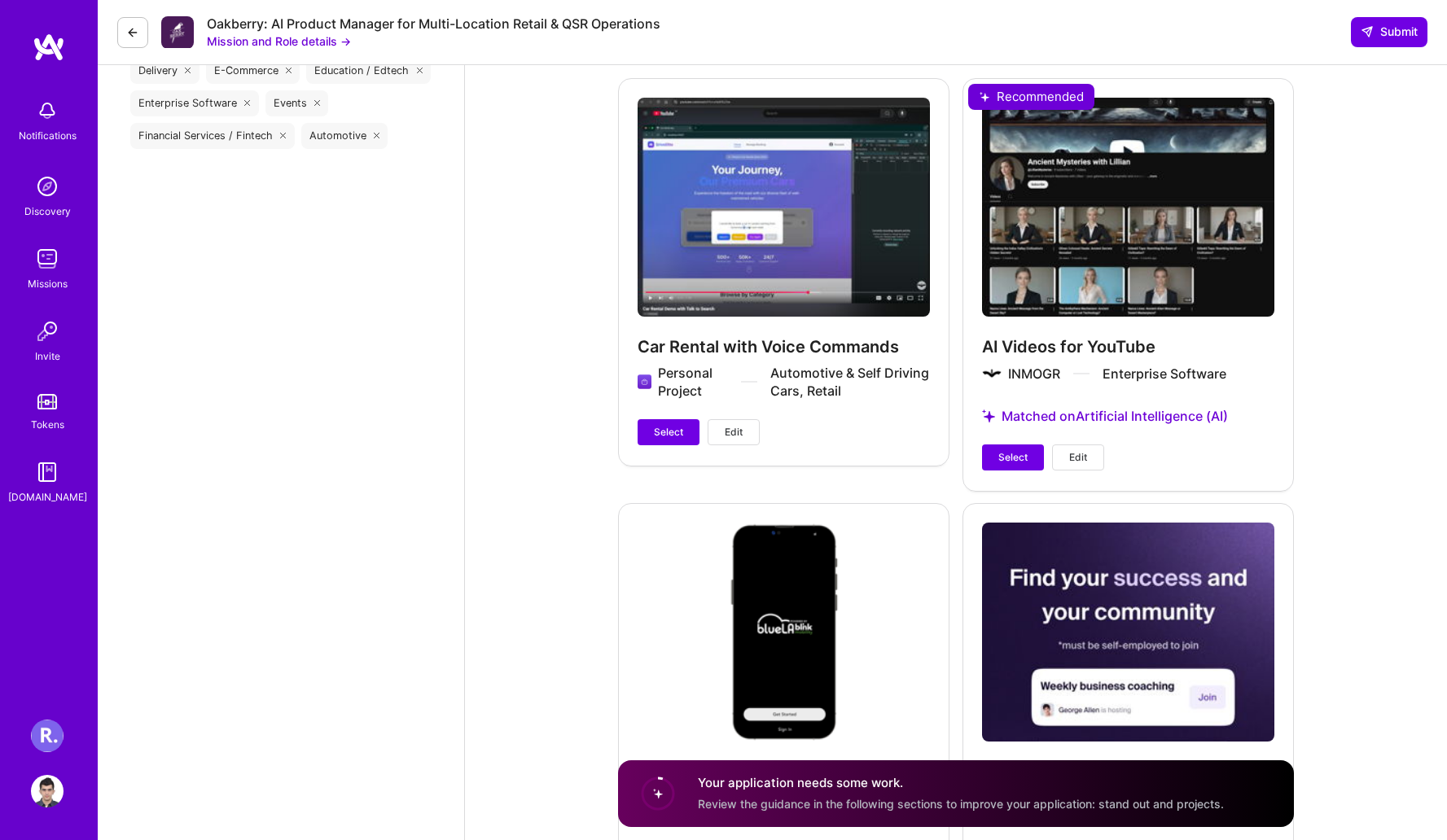
scroll to position [2225, 0]
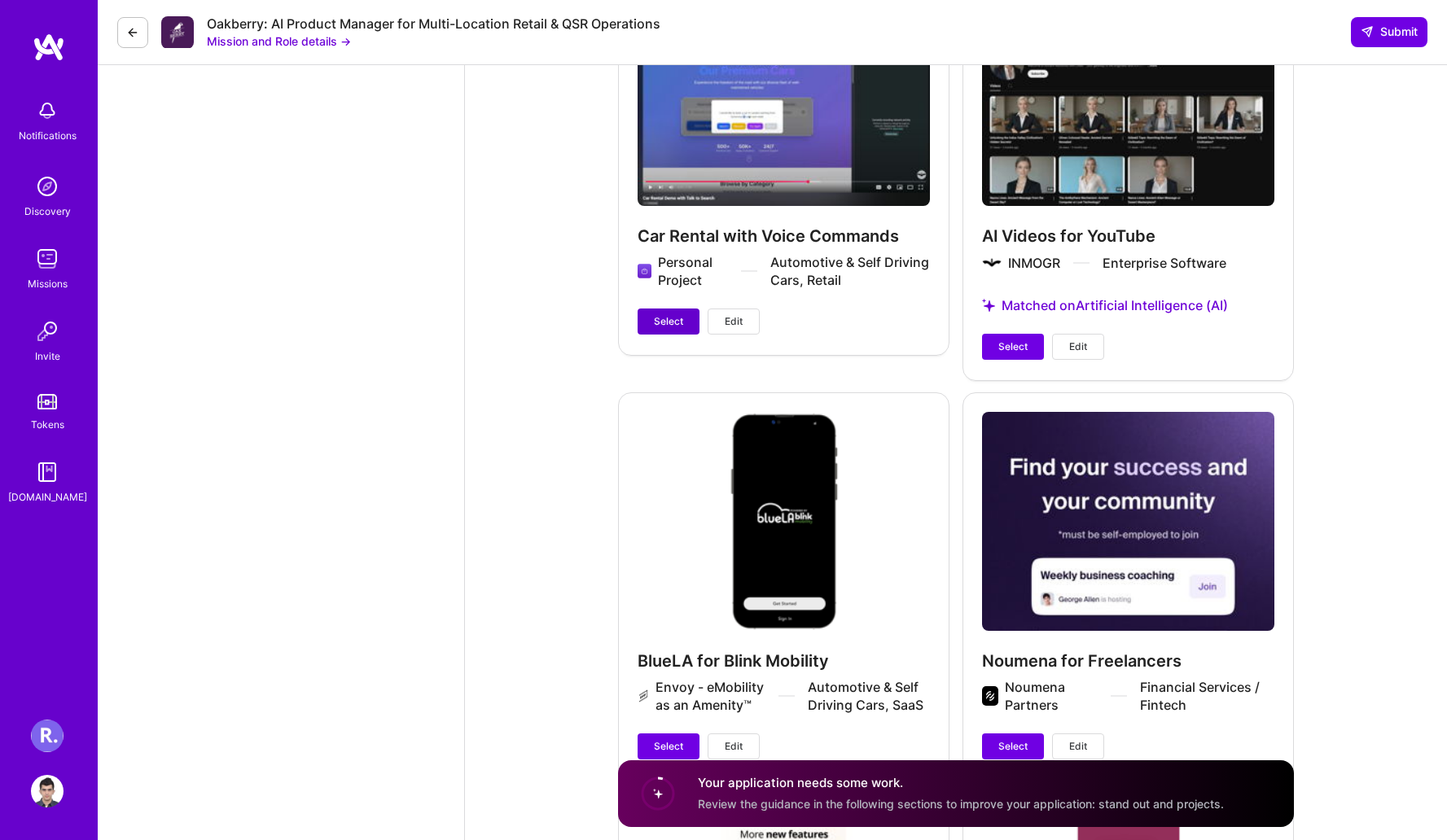
type textarea "Available immediately"
click at [663, 316] on span "Select" at bounding box center [668, 322] width 29 height 15
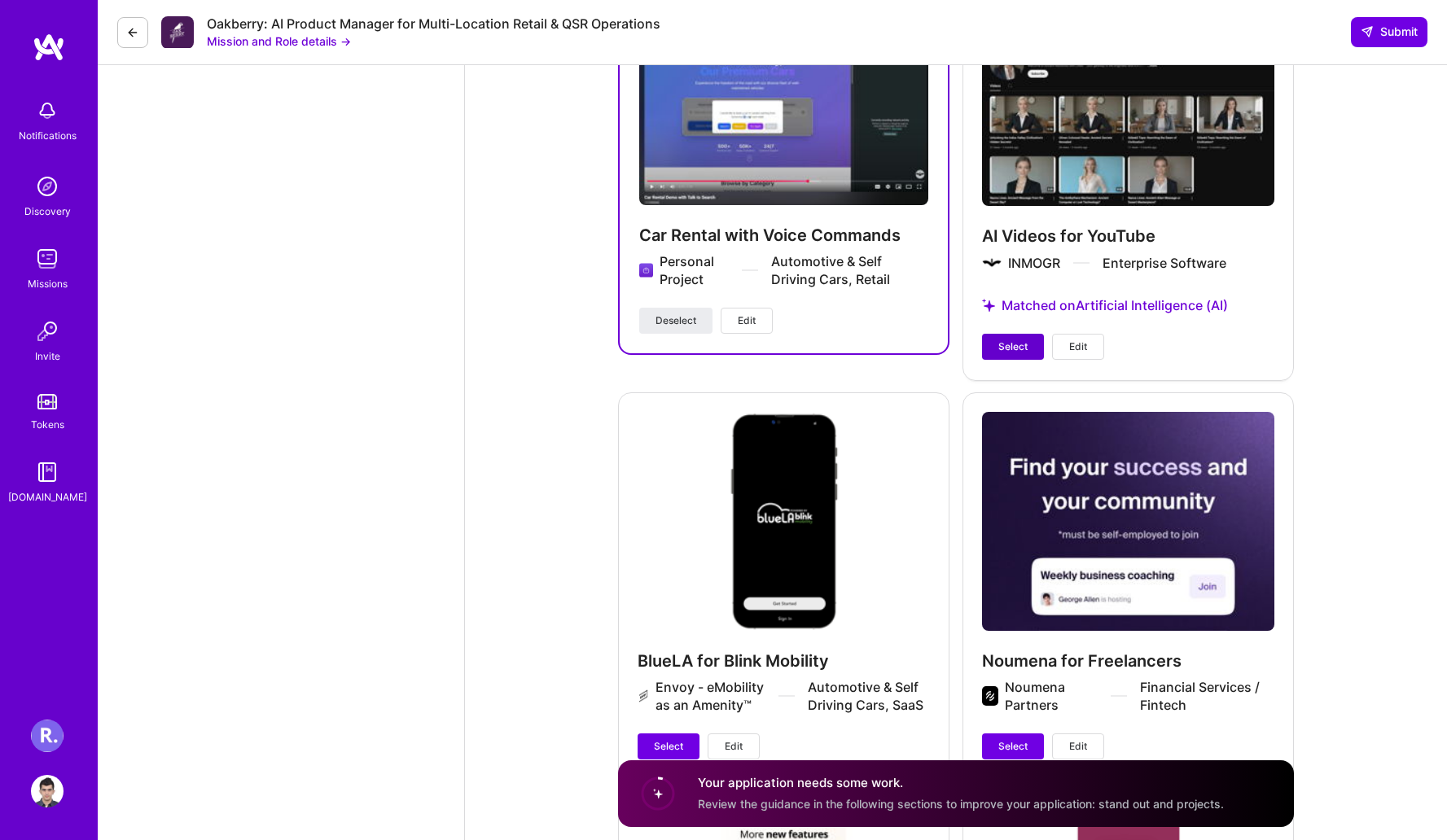
click at [995, 345] on button "Select" at bounding box center [1013, 347] width 62 height 26
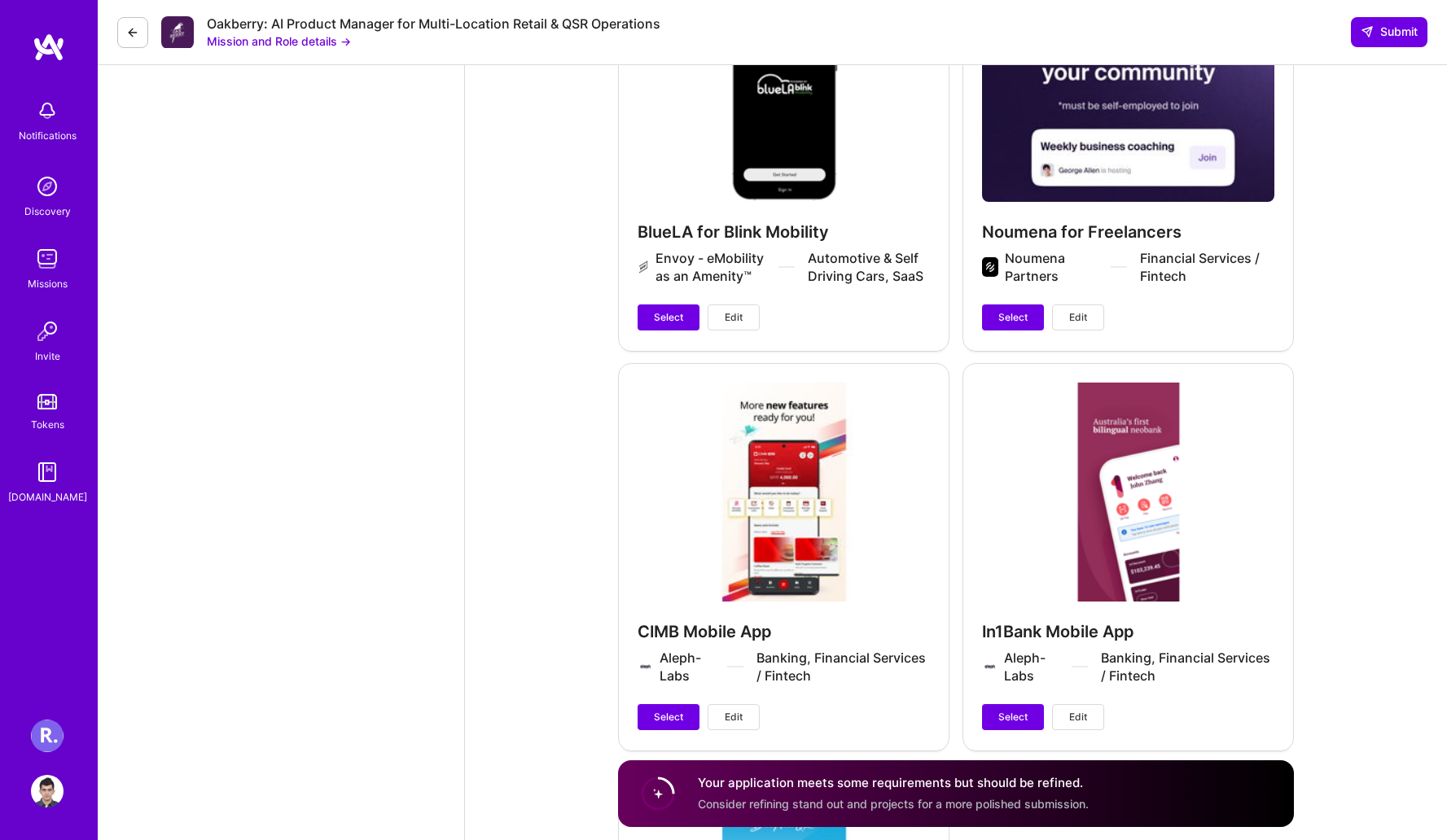
scroll to position [2549, 0]
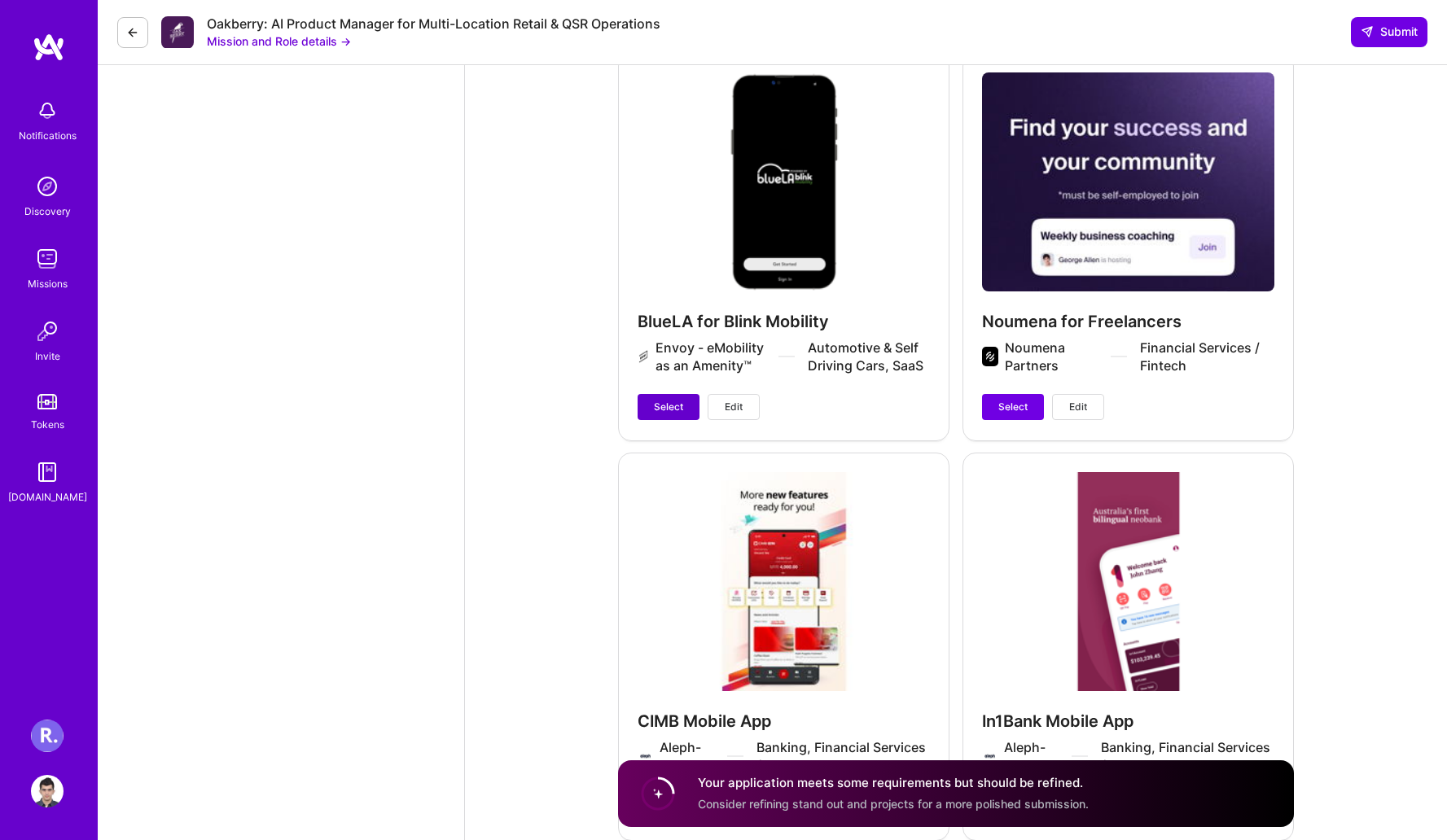
click at [670, 398] on button "Select" at bounding box center [669, 407] width 62 height 26
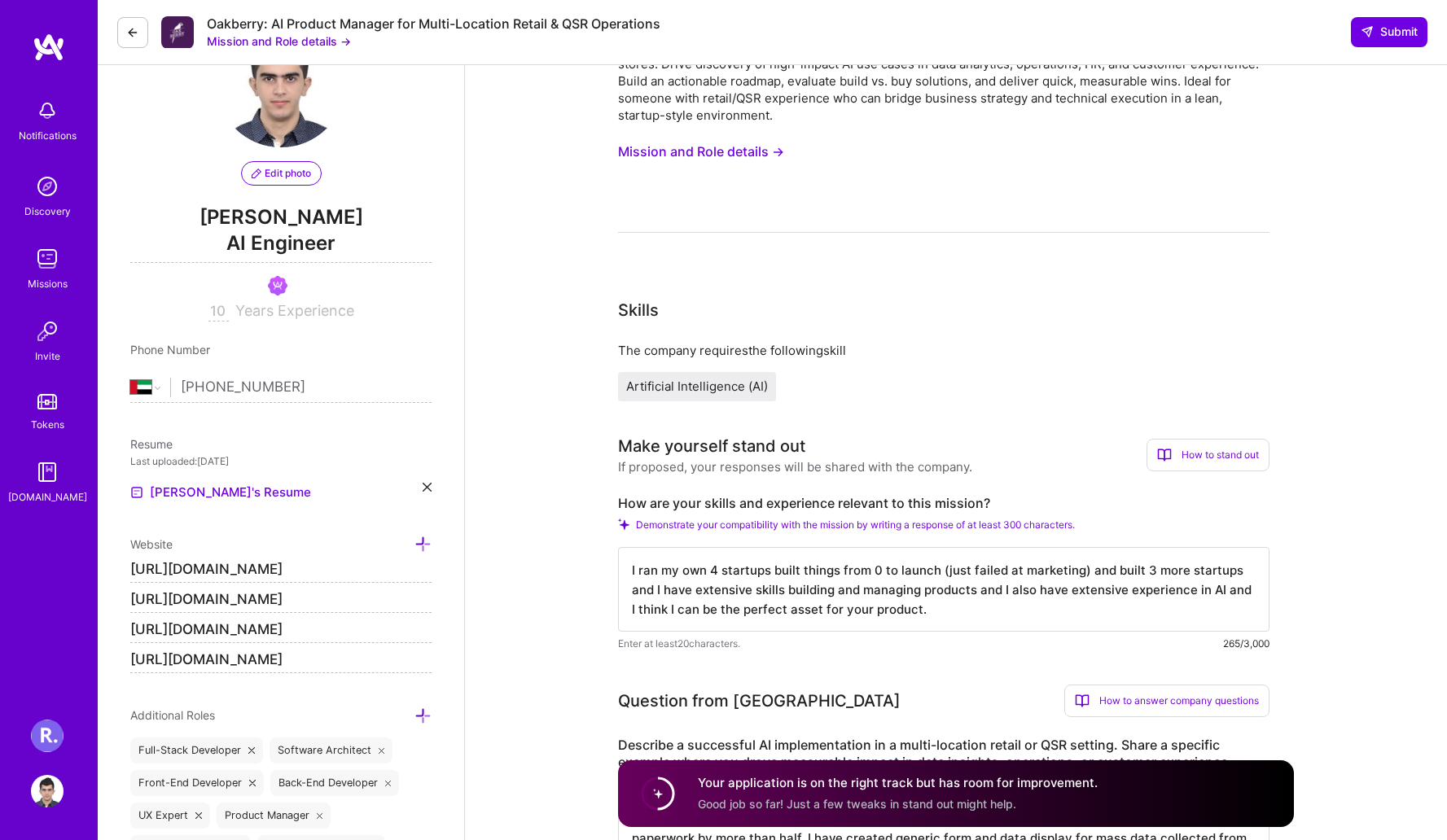
scroll to position [0, 0]
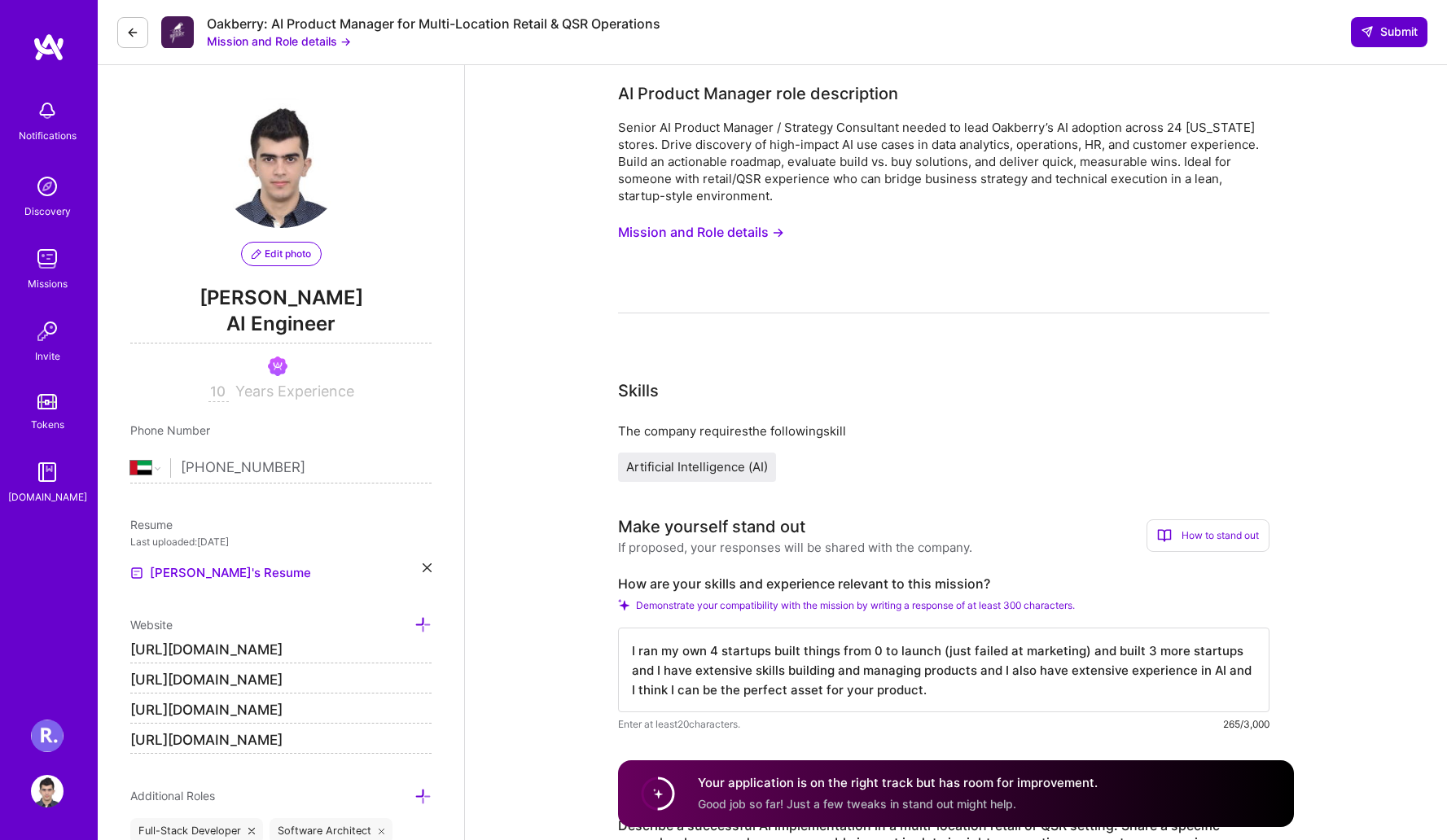
click at [1380, 23] on span "Submit" at bounding box center [1389, 31] width 57 height 16
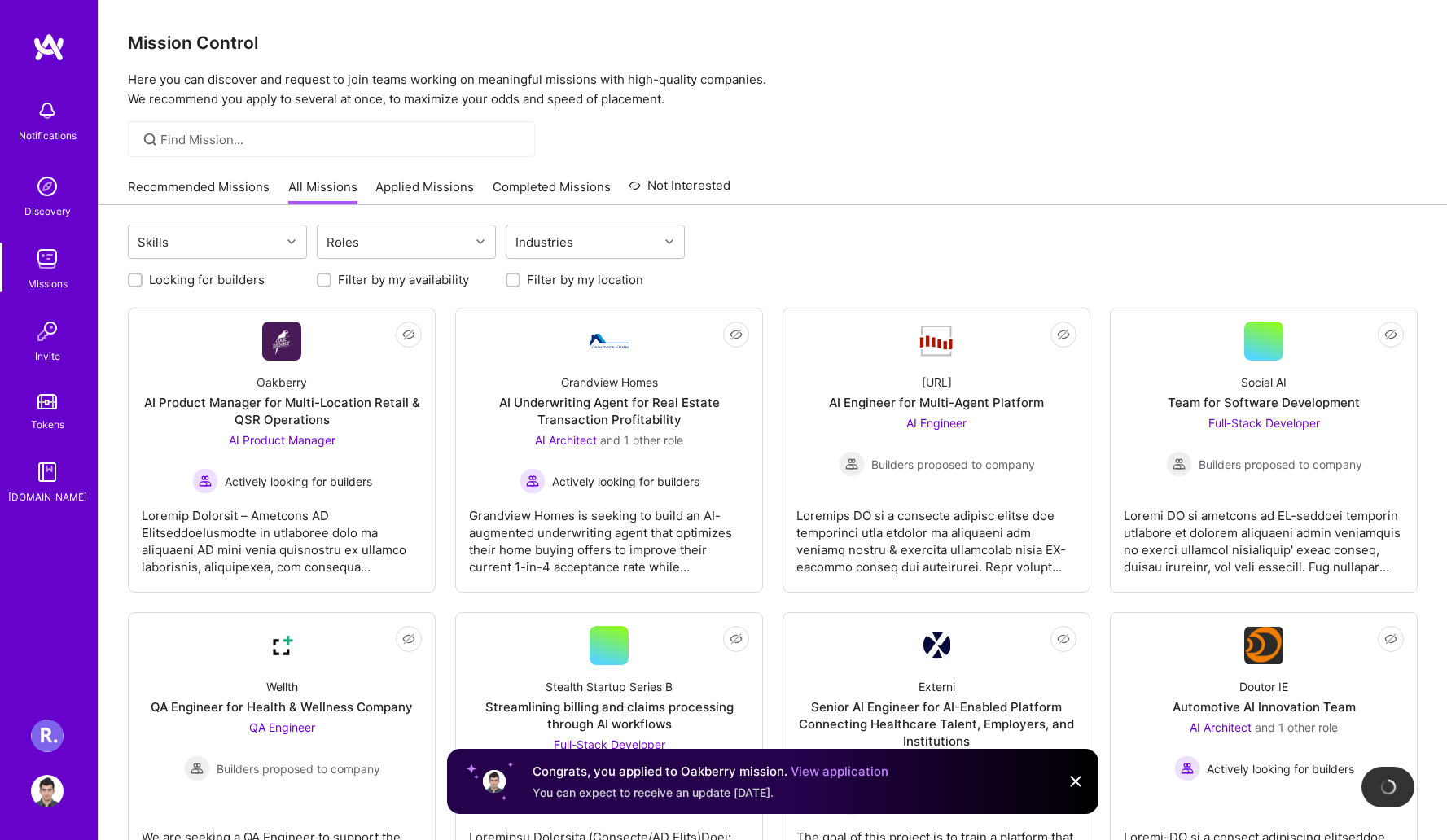
click at [846, 768] on link "View application" at bounding box center [839, 771] width 98 height 15
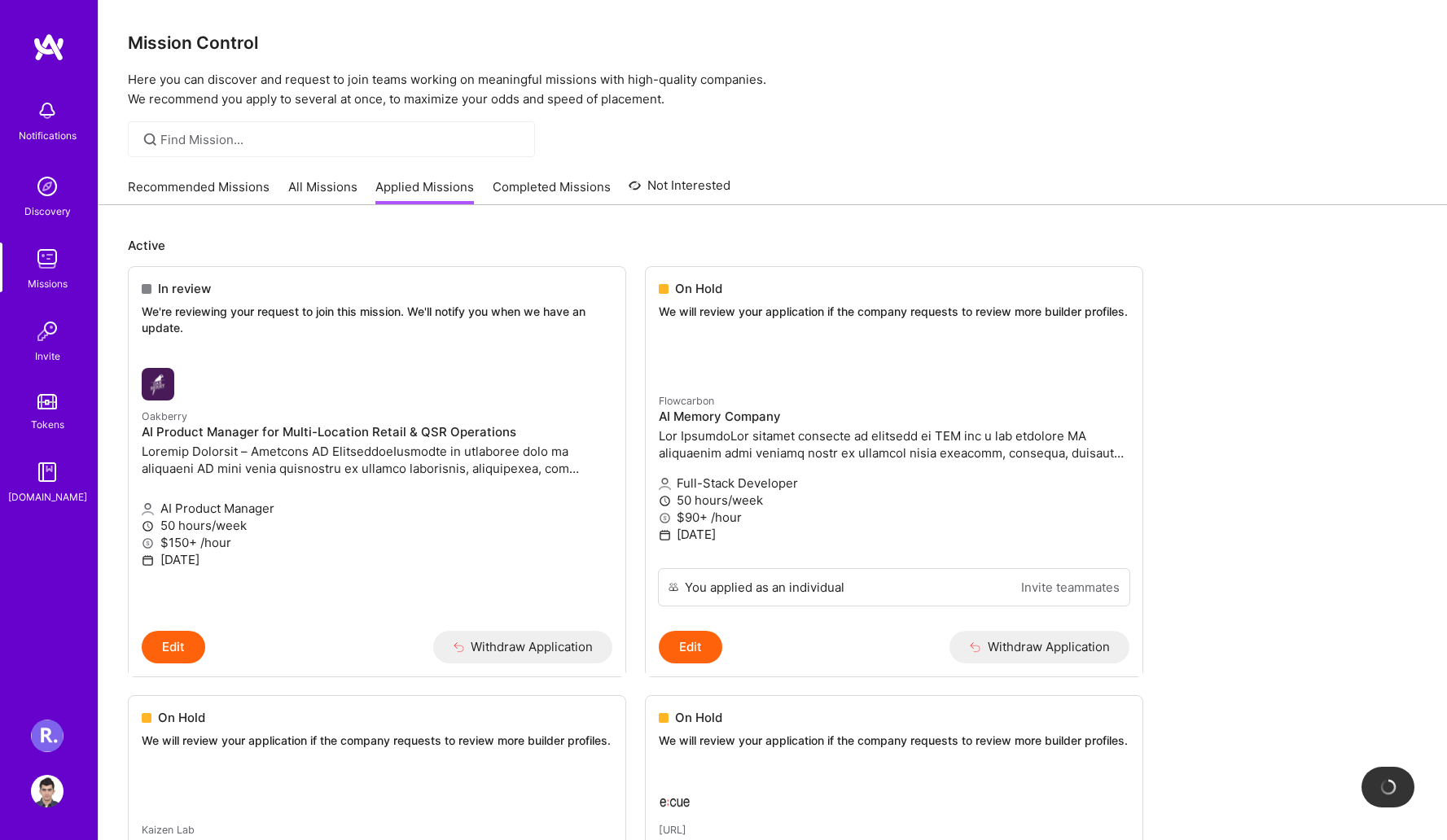
click at [326, 189] on link "All Missions" at bounding box center [323, 192] width 70 height 27
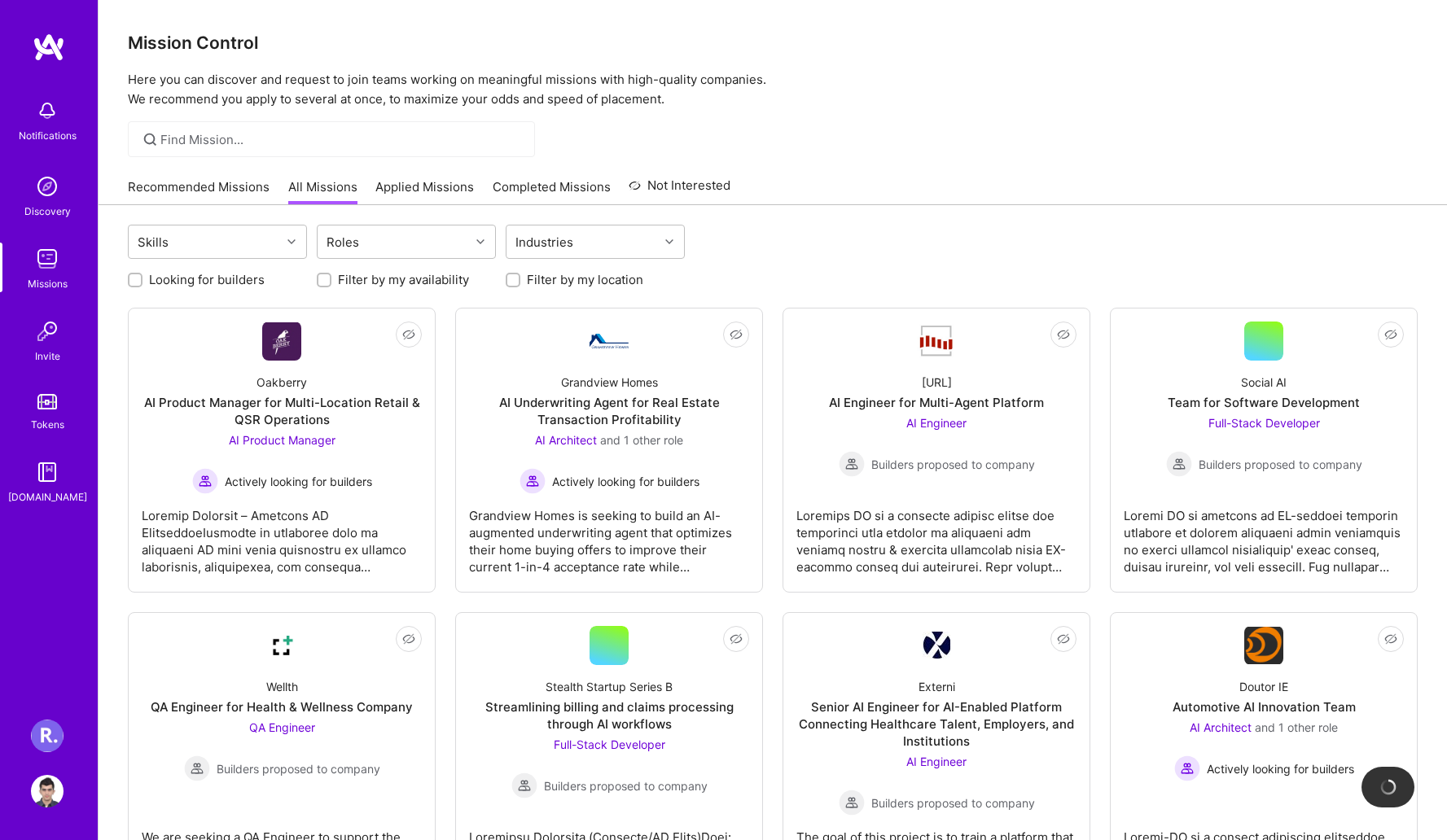
click at [901, 135] on div at bounding box center [772, 139] width 1348 height 36
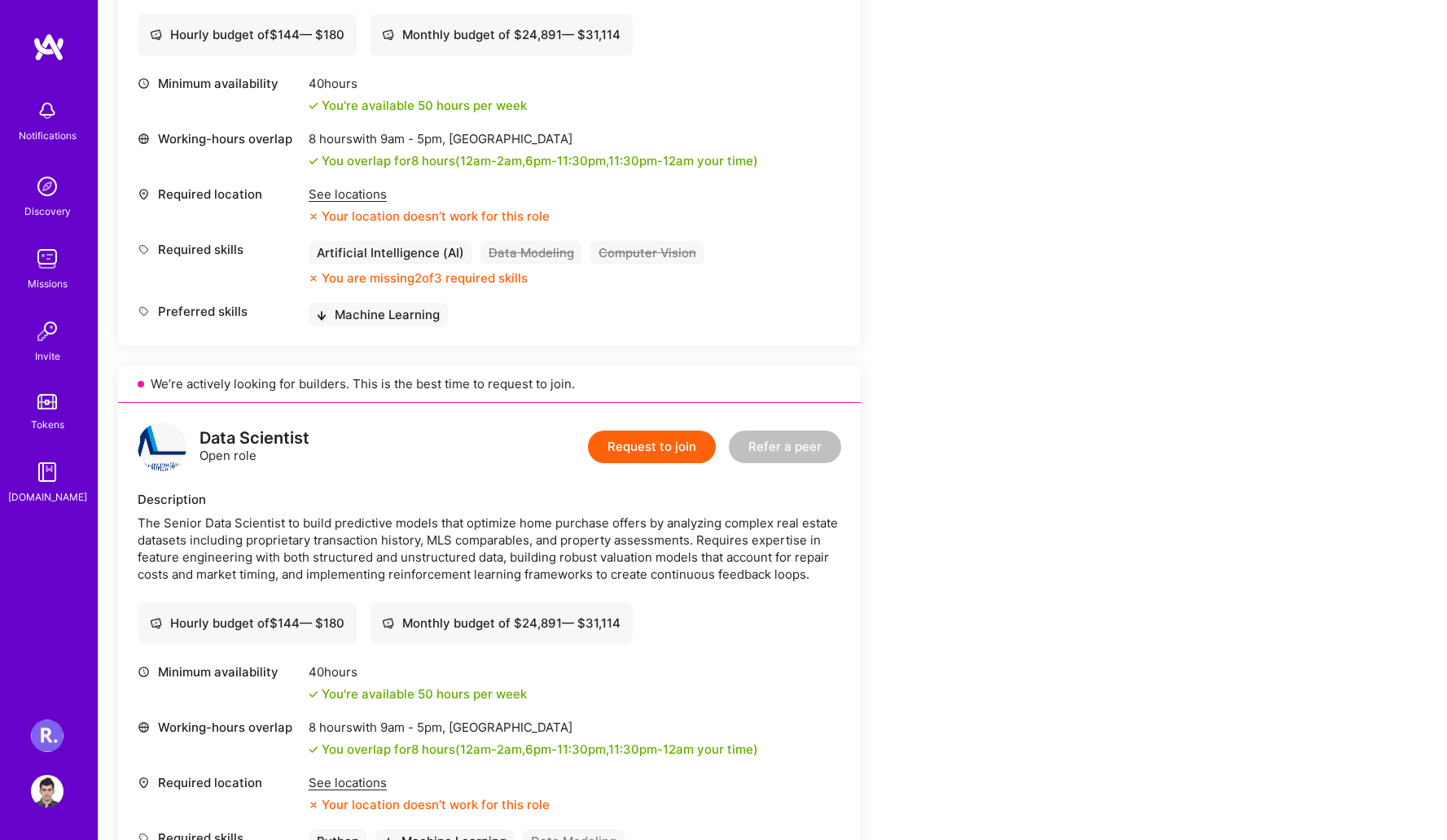
scroll to position [607, 0]
